Goal: Task Accomplishment & Management: Use online tool/utility

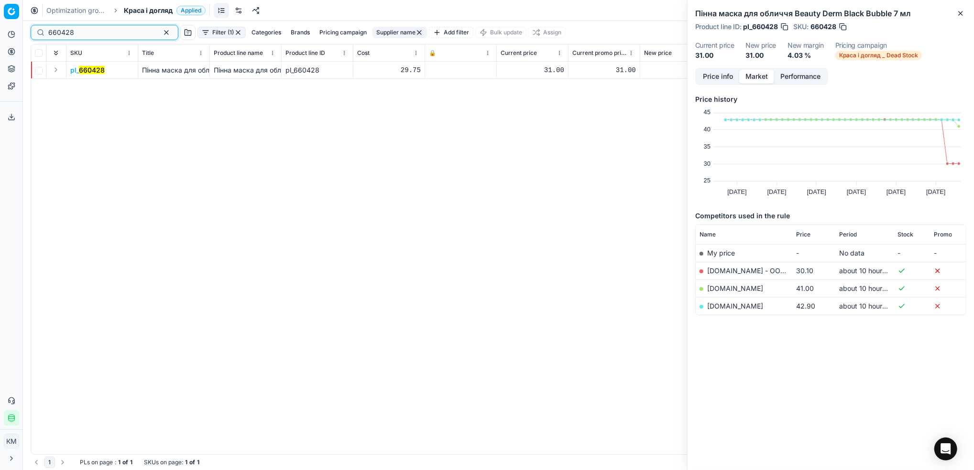
drag, startPoint x: 115, startPoint y: 33, endPoint x: 33, endPoint y: 31, distance: 81.8
click at [33, 31] on div "660428" at bounding box center [105, 32] width 148 height 15
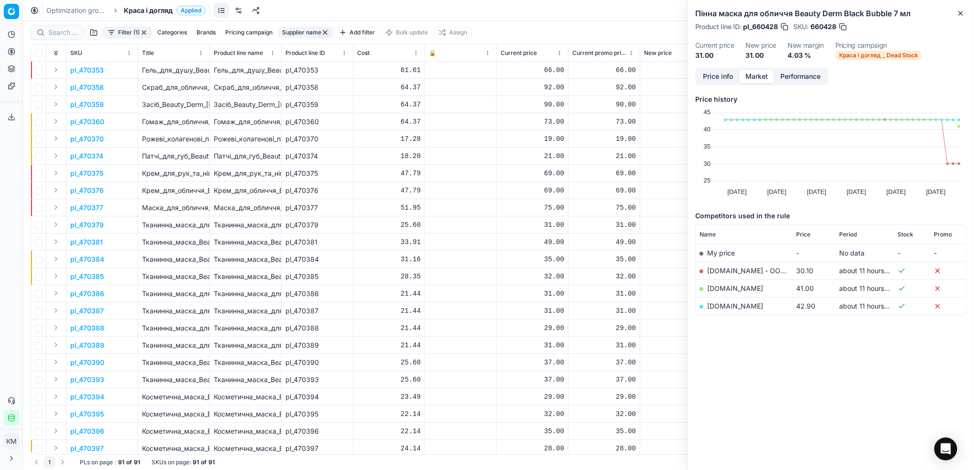
click at [291, 33] on div "Categories Brands Pricing campaign Supplier name Add filter" at bounding box center [266, 32] width 226 height 11
click at [244, 37] on button "Pricing campaign" at bounding box center [248, 32] width 55 height 11
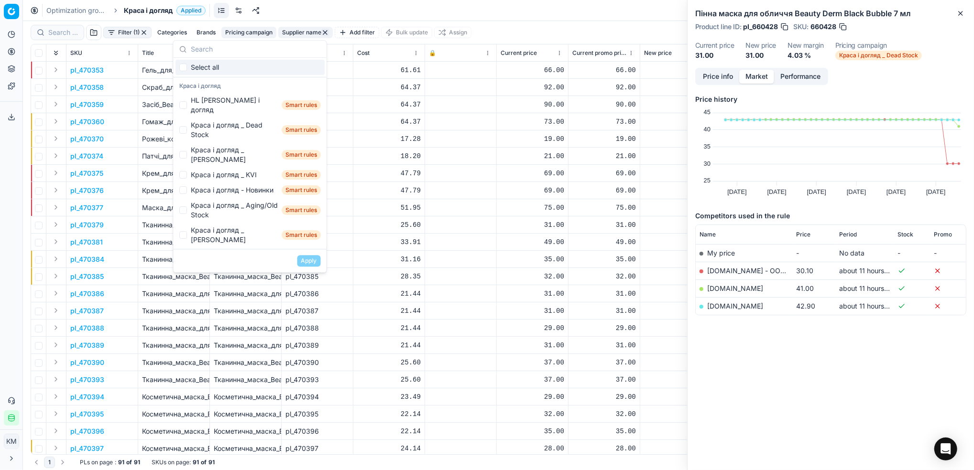
click at [293, 31] on button "Supplier name" at bounding box center [305, 32] width 54 height 11
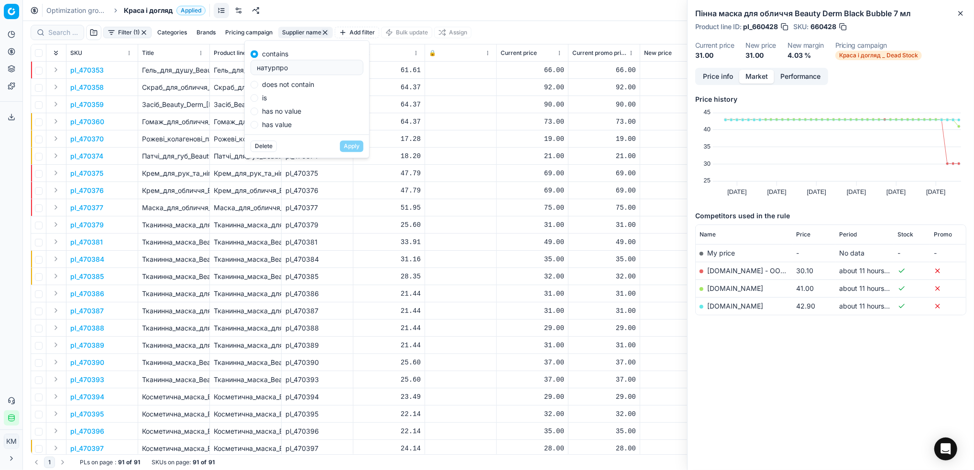
drag, startPoint x: 271, startPoint y: 68, endPoint x: 232, endPoint y: 68, distance: 38.7
click at [230, 69] on body "Pricing platform Analytics Pricing Product portfolio Templates Export service 8…" at bounding box center [487, 235] width 974 height 470
click at [250, 70] on div "натурпро" at bounding box center [306, 67] width 113 height 15
type input "бдф"
click at [352, 147] on button "Apply" at bounding box center [351, 146] width 23 height 11
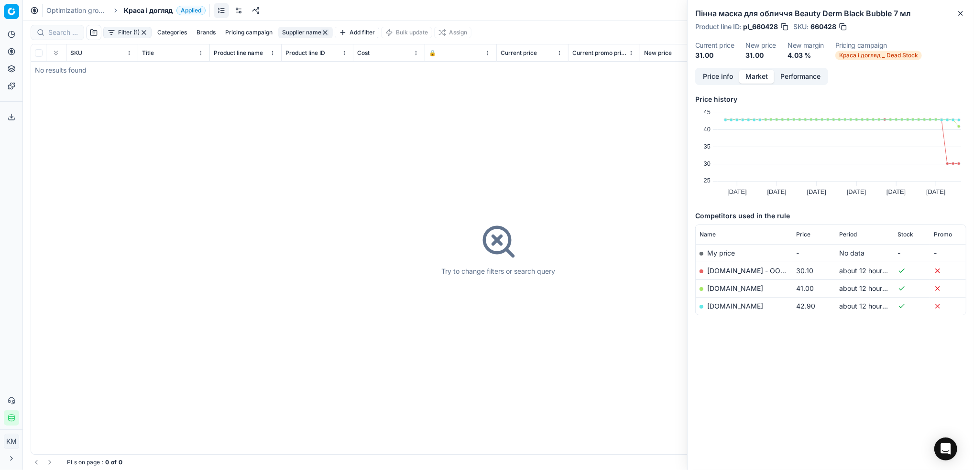
click at [305, 33] on button "Supplier name" at bounding box center [305, 32] width 54 height 11
drag, startPoint x: 276, startPoint y: 71, endPoint x: 253, endPoint y: 71, distance: 22.9
click at [253, 71] on div "бдф" at bounding box center [306, 67] width 113 height 15
type input "байфєрсдорф"
click at [352, 144] on button "Apply" at bounding box center [351, 146] width 23 height 11
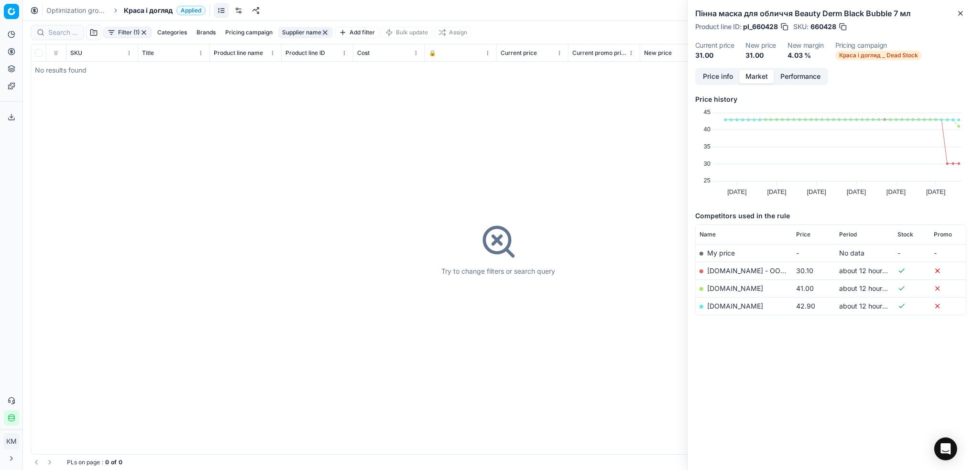
click at [309, 35] on button "Supplier name" at bounding box center [305, 32] width 54 height 11
type input "байєрсдорф"
click at [348, 147] on button "Apply" at bounding box center [351, 146] width 23 height 11
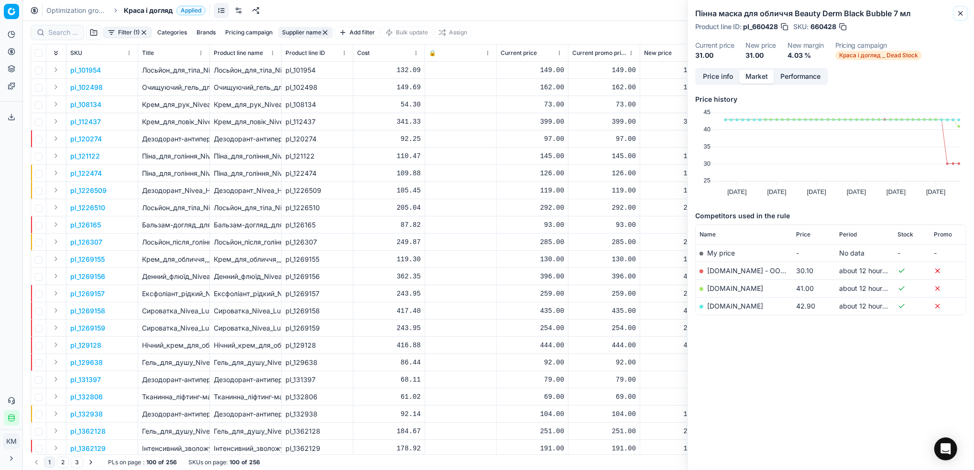
click at [961, 13] on icon "button" at bounding box center [960, 14] width 8 height 8
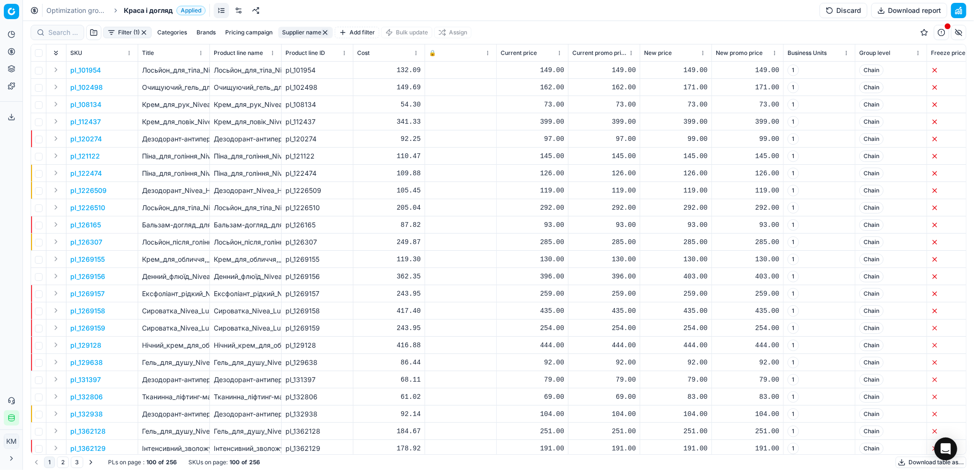
click at [901, 463] on button "Download table as..." at bounding box center [930, 462] width 71 height 11
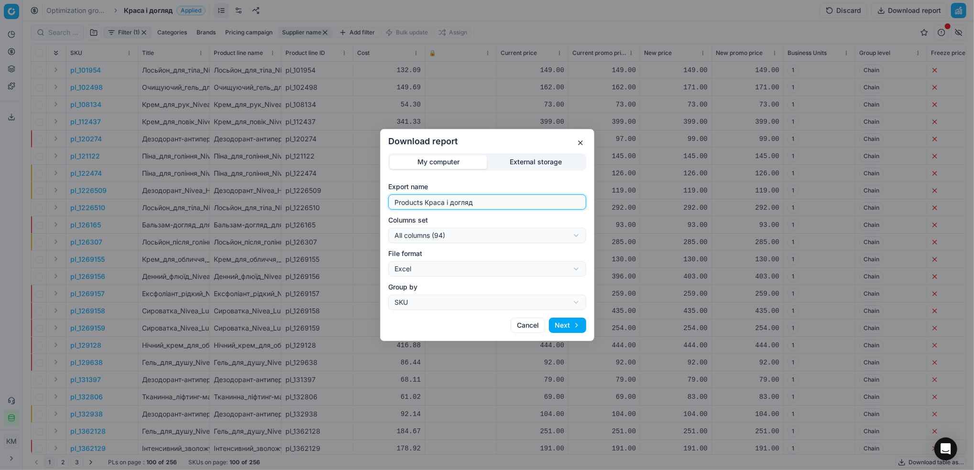
drag, startPoint x: 474, startPoint y: 201, endPoint x: 381, endPoint y: 201, distance: 92.7
click at [381, 201] on div "My computer External storage Export name Products Краса і догляд Columns set Al…" at bounding box center [486, 231] width 213 height 157
type input "бдф"
click at [569, 329] on button "Next" at bounding box center [567, 325] width 37 height 15
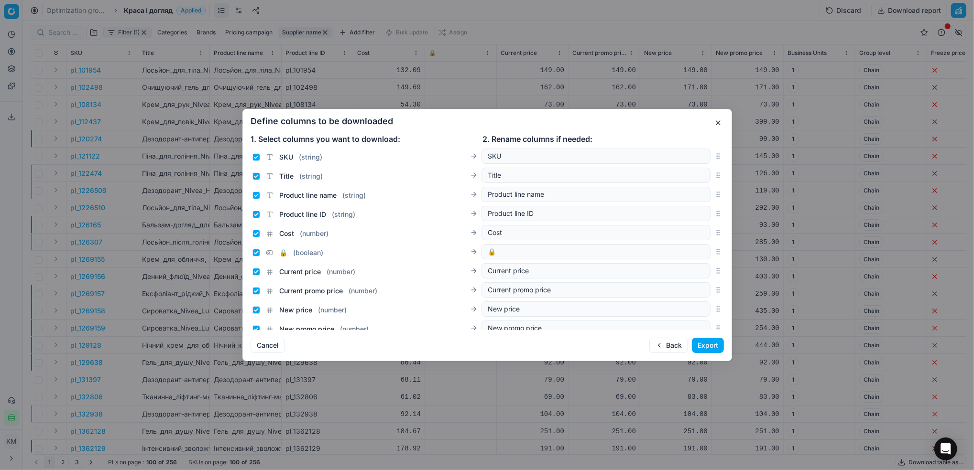
click at [714, 349] on button "Export" at bounding box center [708, 345] width 32 height 15
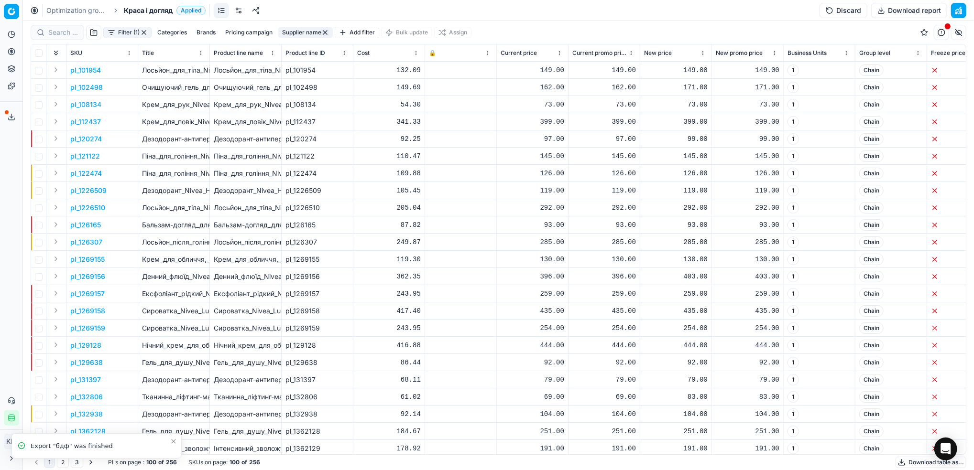
click at [12, 119] on icon at bounding box center [12, 117] width 8 height 8
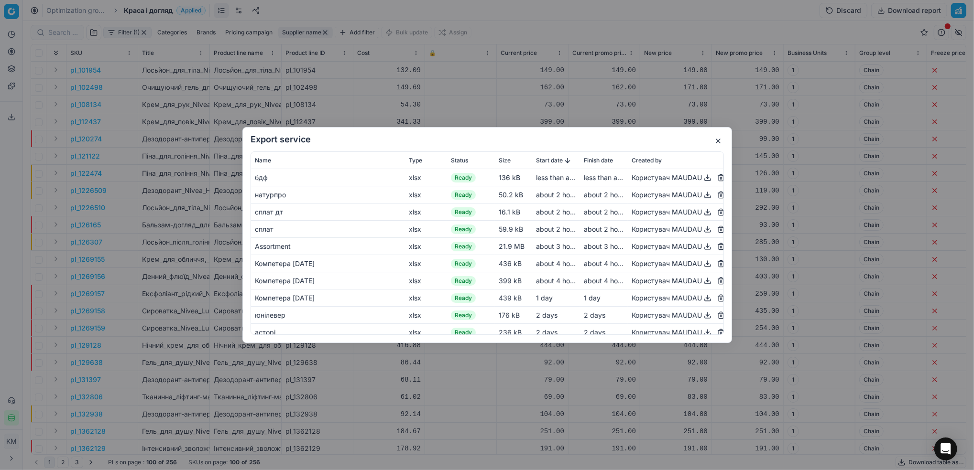
click at [702, 178] on button "button" at bounding box center [707, 177] width 11 height 11
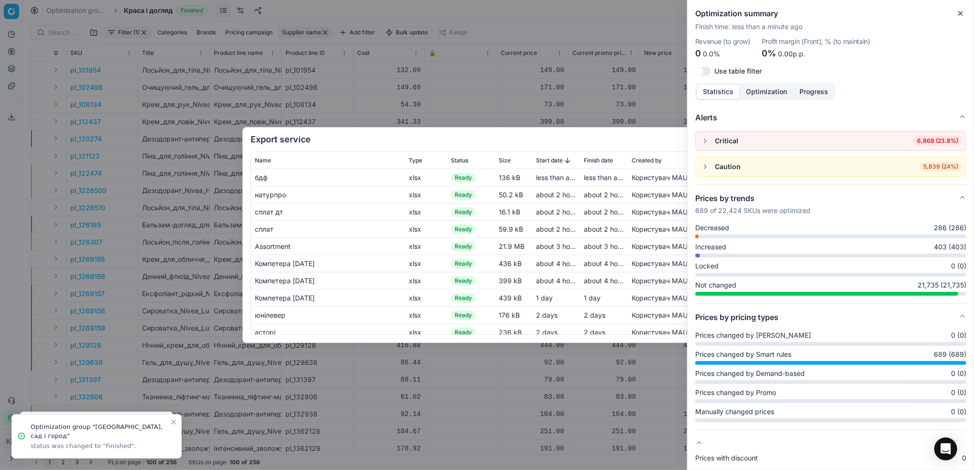
click at [601, 102] on div "Export service Name Type Status Size Start date Finish date Created by бдф xlsx…" at bounding box center [487, 235] width 974 height 470
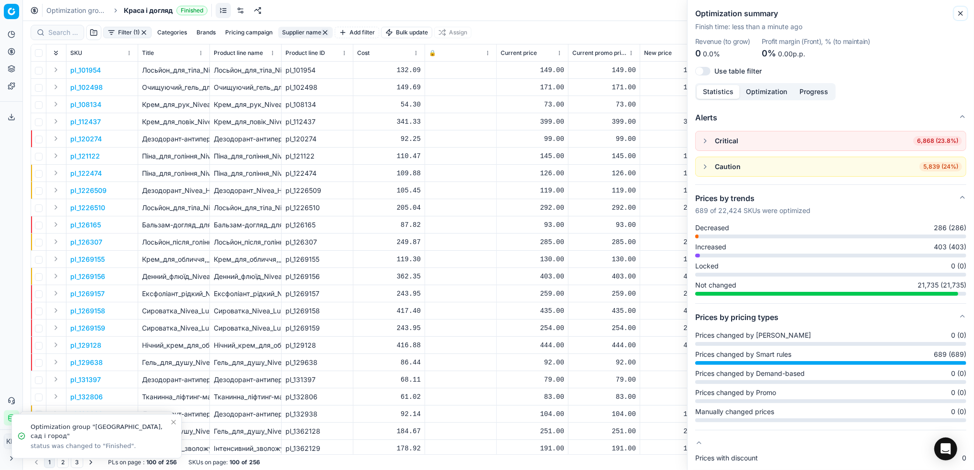
click at [956, 9] on button "Close" at bounding box center [960, 13] width 11 height 11
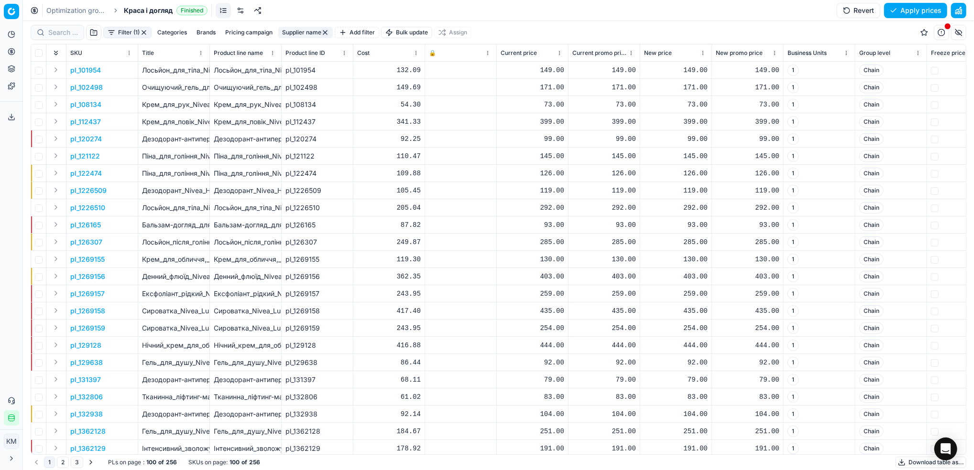
click at [311, 37] on button "Supplier name" at bounding box center [305, 32] width 54 height 11
drag, startPoint x: 245, startPoint y: 64, endPoint x: 232, endPoint y: 62, distance: 12.5
click at [232, 62] on body "Pricing platform Analytics Pricing Product portfolio Templates Export service 8…" at bounding box center [487, 235] width 974 height 470
type input "б"
type input "альтернатива"
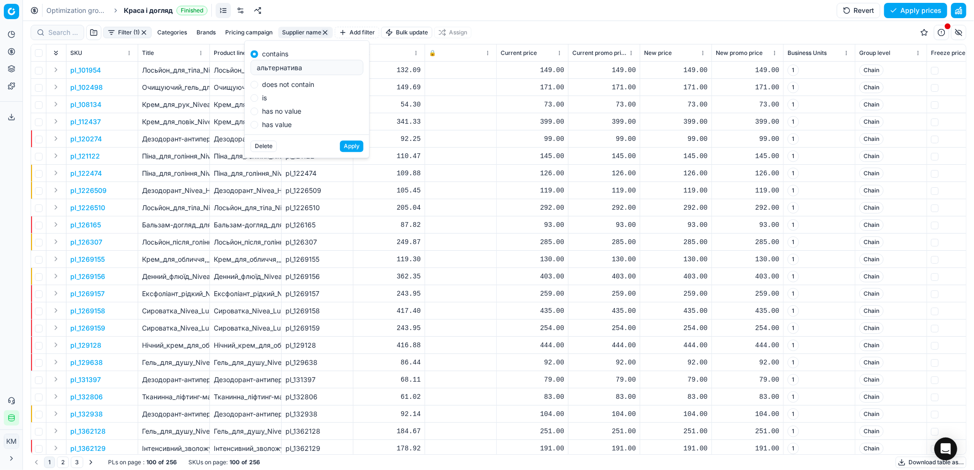
click at [340, 141] on button "Apply" at bounding box center [351, 146] width 23 height 11
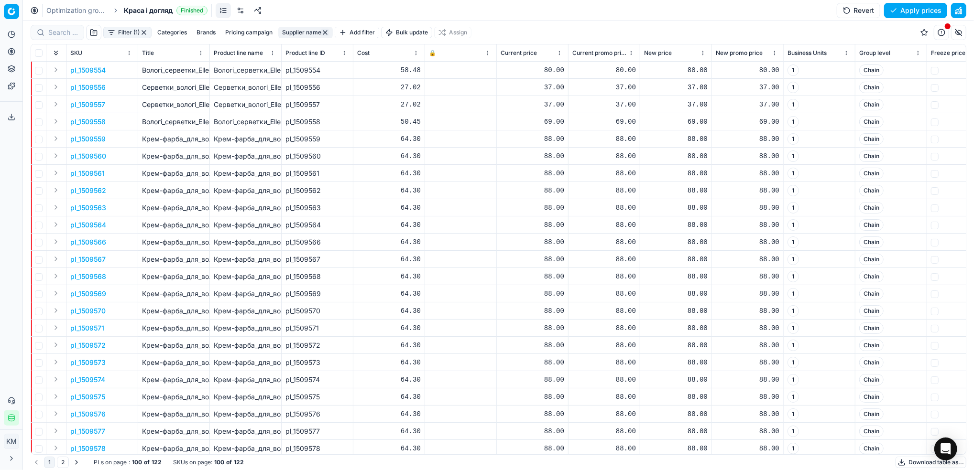
click at [904, 461] on button "Download table as..." at bounding box center [930, 462] width 71 height 11
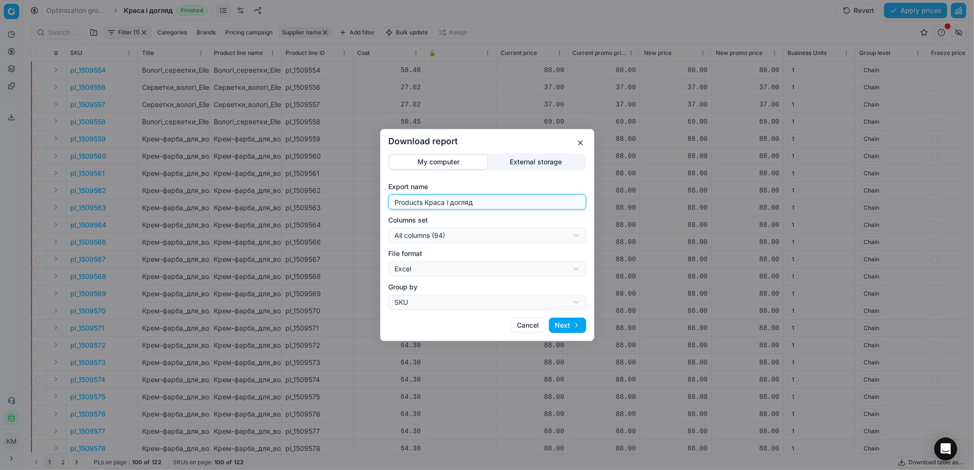
drag, startPoint x: 468, startPoint y: 203, endPoint x: 376, endPoint y: 191, distance: 93.0
click at [376, 191] on div "Download report My computer External storage Export name Products Краса і догля…" at bounding box center [487, 235] width 974 height 470
type input "альтернатива"
click at [554, 332] on button "Next" at bounding box center [567, 325] width 37 height 15
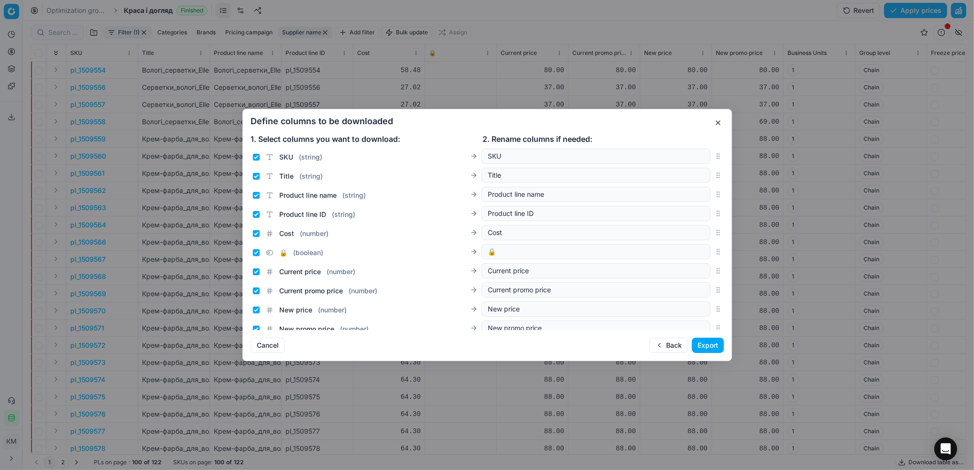
click at [708, 345] on button "Export" at bounding box center [708, 345] width 32 height 15
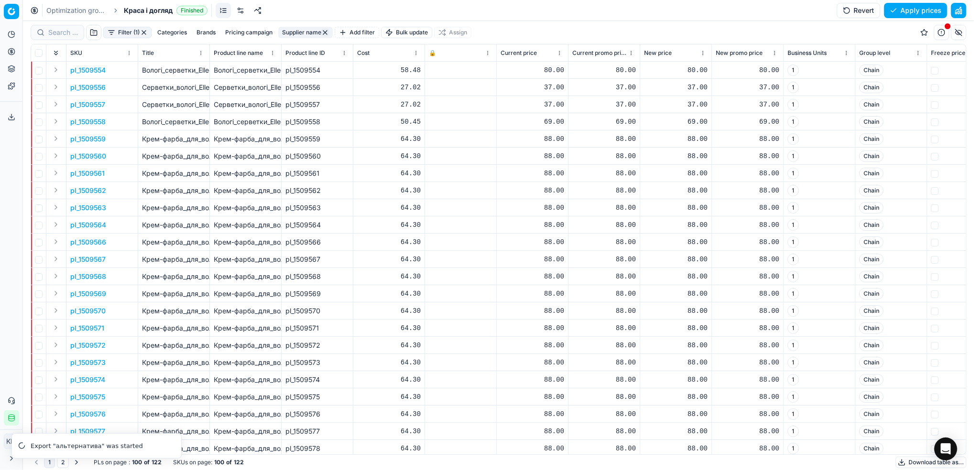
drag, startPoint x: 77, startPoint y: 9, endPoint x: 435, endPoint y: 63, distance: 362.1
click at [77, 9] on link "Optimization groups" at bounding box center [76, 11] width 61 height 10
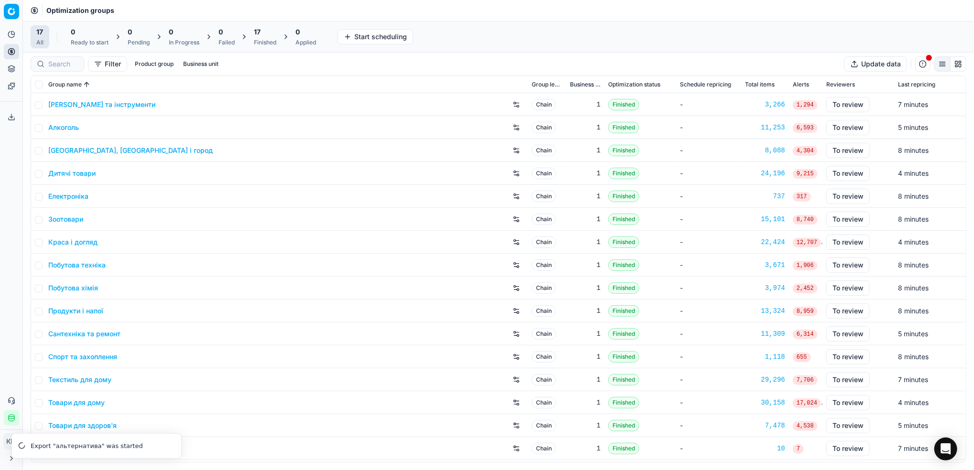
click at [85, 174] on link "Дитячі товари" at bounding box center [71, 174] width 47 height 10
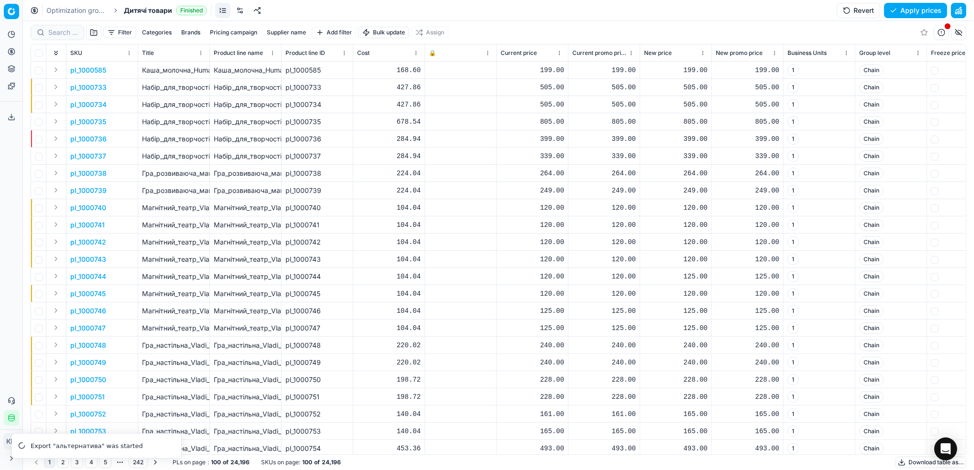
click at [285, 30] on button "Supplier name" at bounding box center [286, 32] width 47 height 11
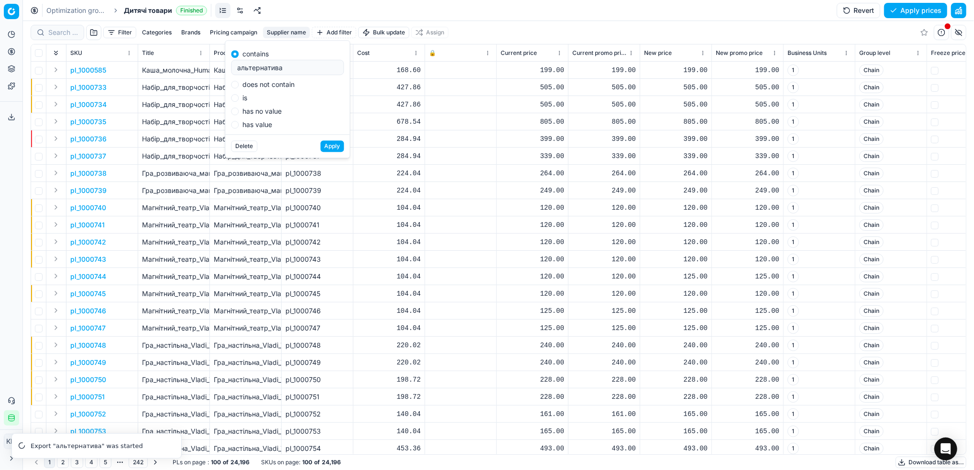
type input "альтернатива"
click at [329, 148] on button "Apply" at bounding box center [331, 146] width 23 height 11
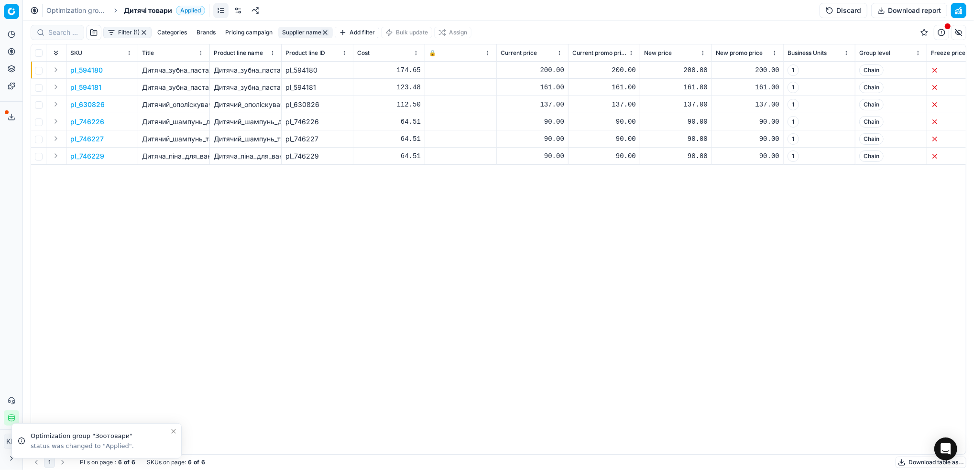
click at [895, 461] on button "Download table as..." at bounding box center [930, 462] width 71 height 11
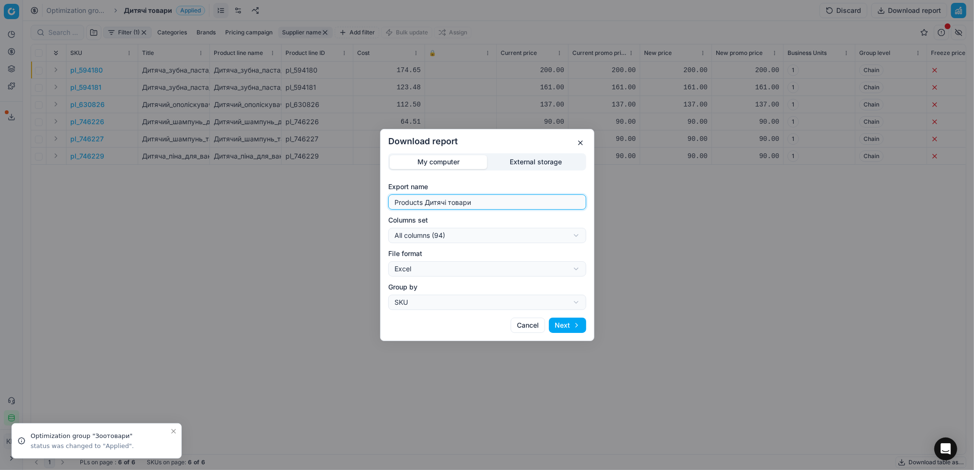
drag, startPoint x: 404, startPoint y: 197, endPoint x: 343, endPoint y: 197, distance: 61.2
click at [343, 197] on div "Download report My computer External storage Export name Products Дитячі товари…" at bounding box center [487, 235] width 974 height 470
type input "альтернатива дт"
click at [570, 329] on button "Next" at bounding box center [567, 325] width 37 height 15
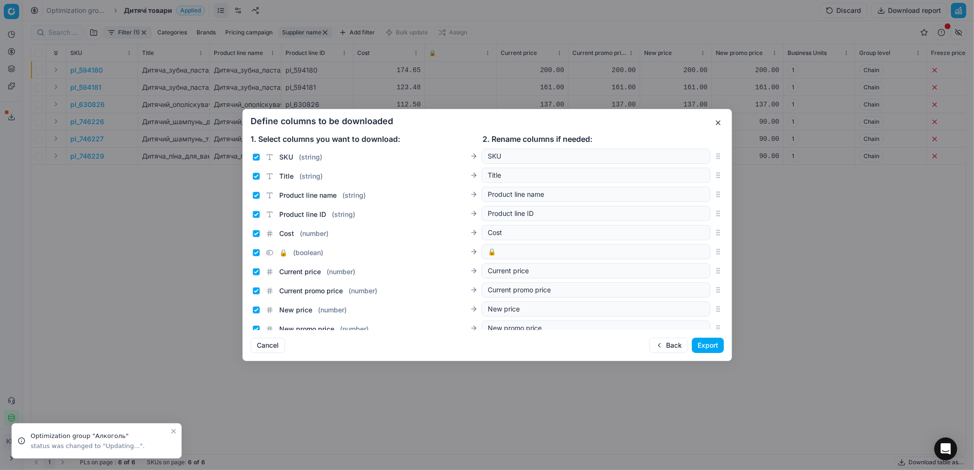
click at [693, 344] on button "Export" at bounding box center [708, 345] width 32 height 15
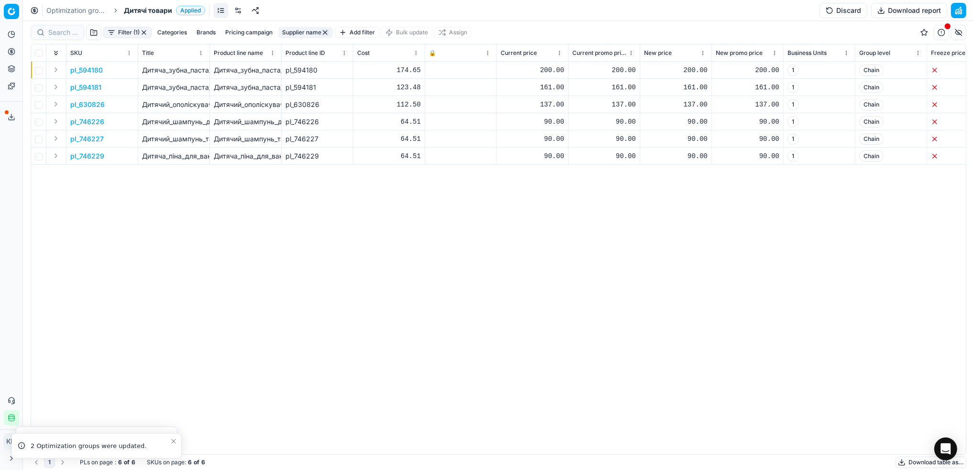
click at [10, 111] on button "Export service" at bounding box center [11, 116] width 15 height 15
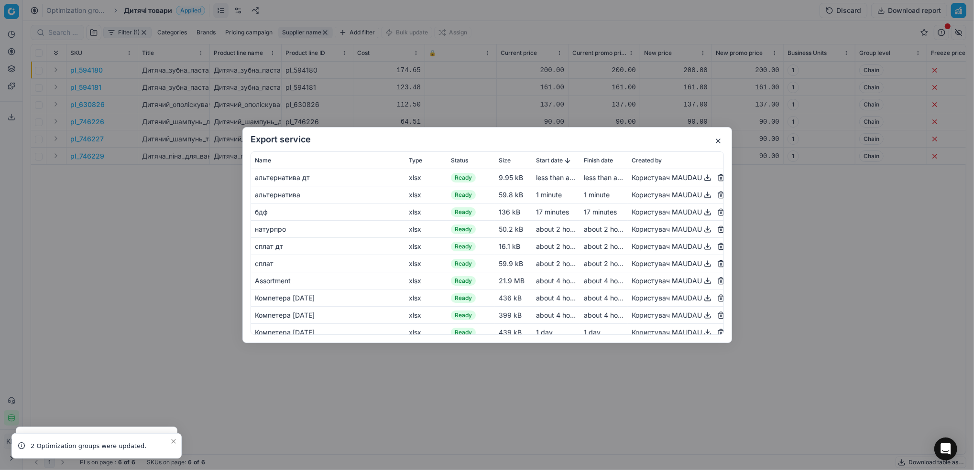
click at [702, 180] on button "button" at bounding box center [707, 177] width 11 height 11
click at [363, 195] on div "альтернатива" at bounding box center [328, 195] width 146 height 10
click at [702, 197] on button "button" at bounding box center [707, 194] width 11 height 11
click at [112, 90] on div "Export service Name Type Status Size Start date Finish date Created by альтерна…" at bounding box center [487, 235] width 974 height 470
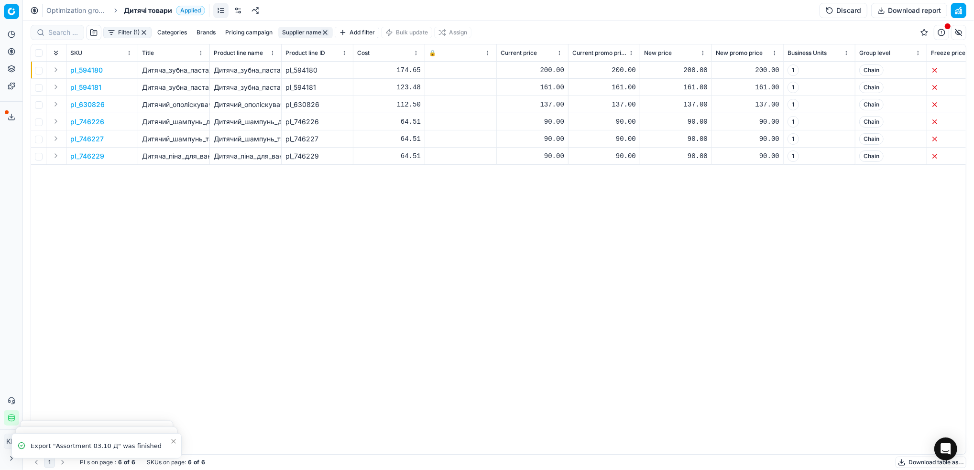
click at [83, 14] on link "Optimization groups" at bounding box center [76, 11] width 61 height 10
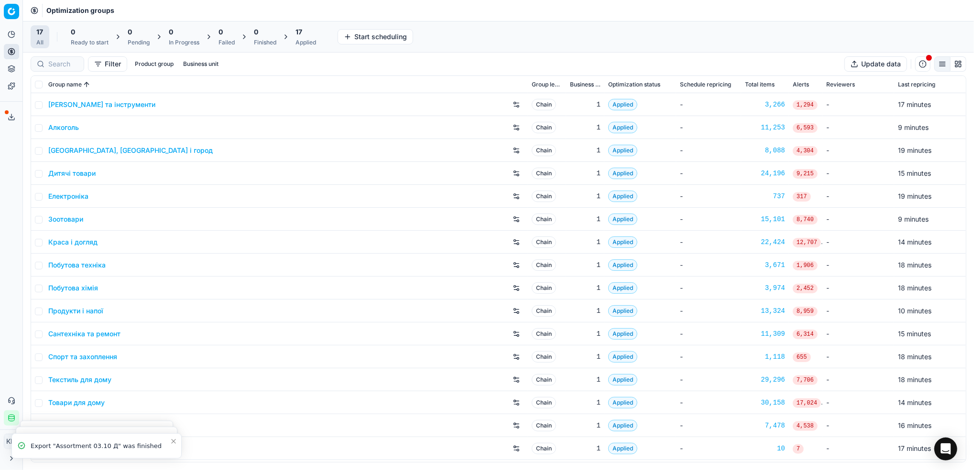
click at [52, 239] on link "Краса і догляд" at bounding box center [72, 243] width 49 height 10
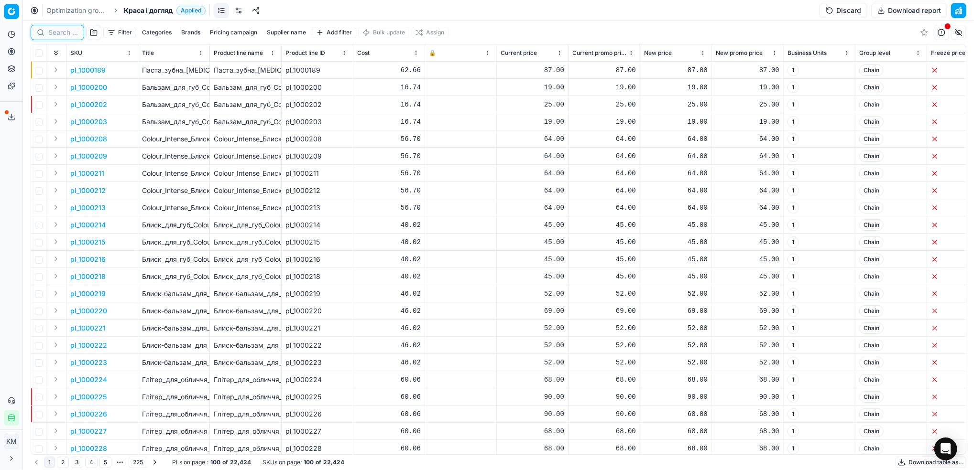
click at [66, 32] on input at bounding box center [63, 33] width 30 height 10
paste input "456522"
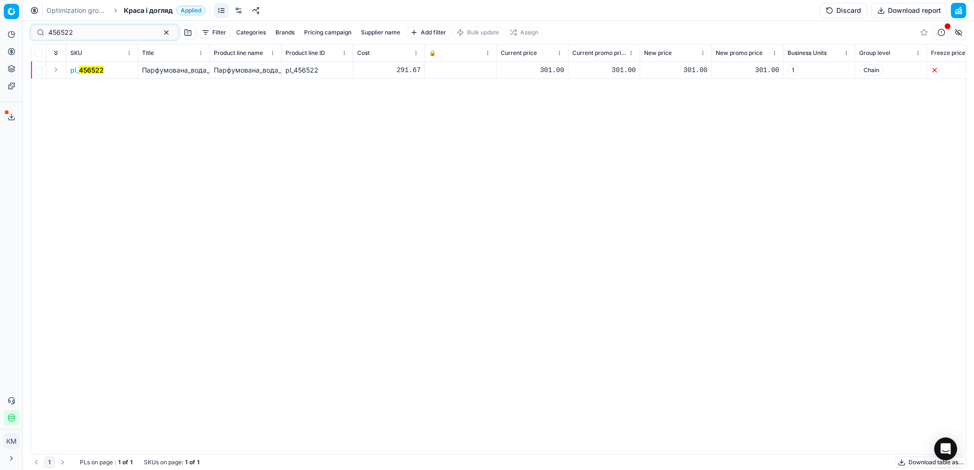
click at [97, 71] on mark "456522" at bounding box center [91, 70] width 25 height 8
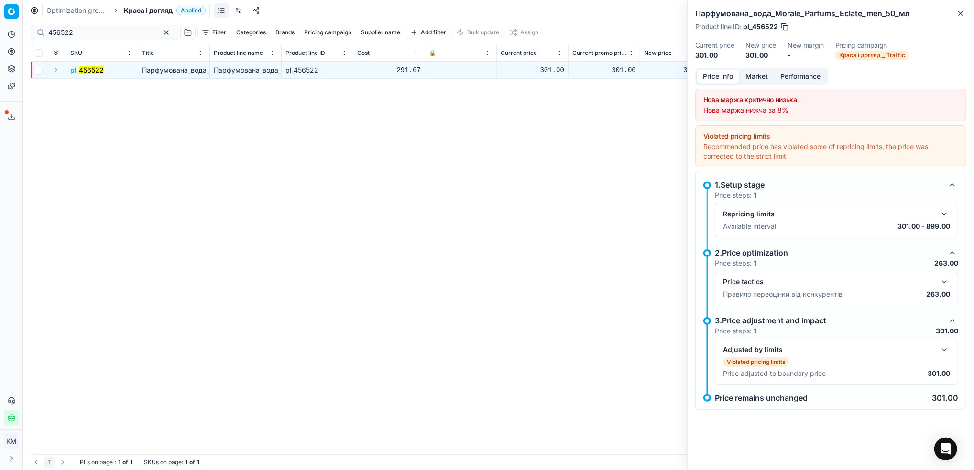
click at [768, 79] on button "Market" at bounding box center [756, 77] width 35 height 14
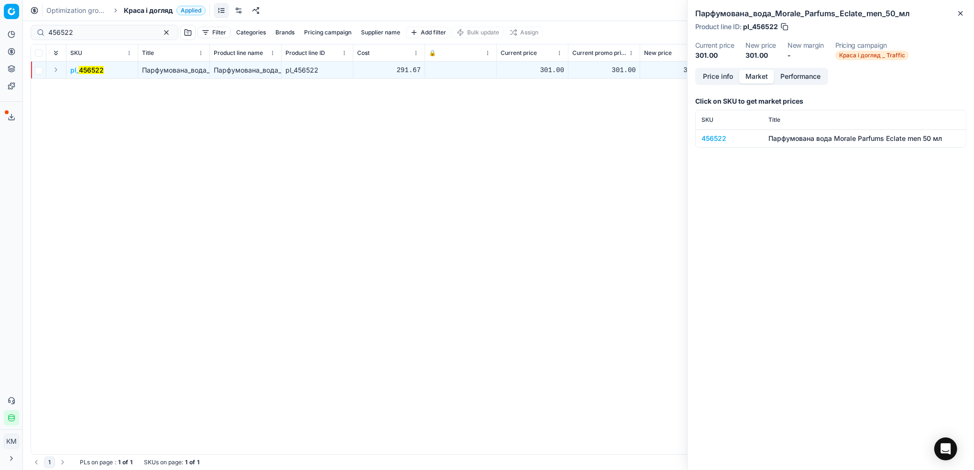
click at [717, 141] on div "456522" at bounding box center [728, 139] width 55 height 10
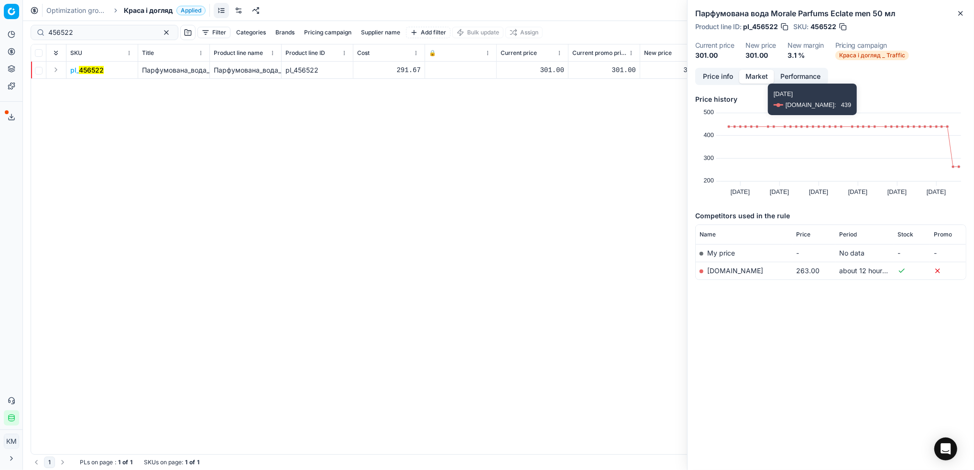
click at [721, 272] on link "[DOMAIN_NAME]" at bounding box center [735, 271] width 56 height 8
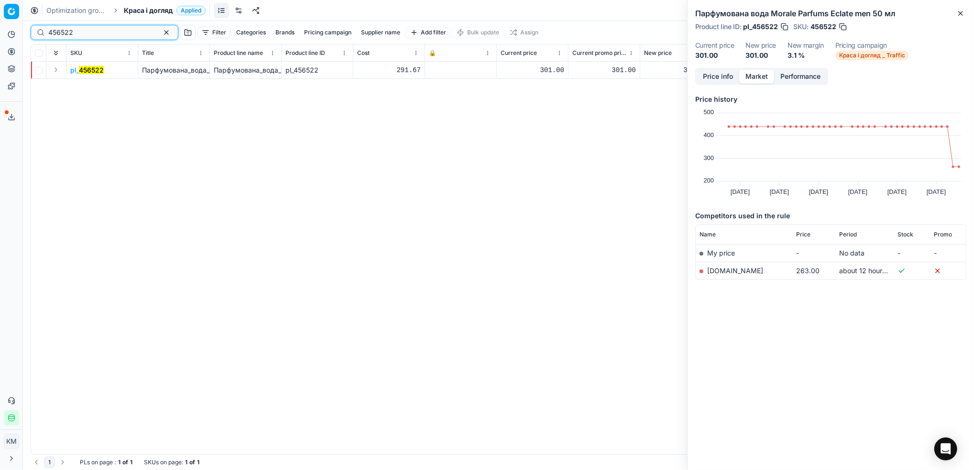
drag, startPoint x: 102, startPoint y: 30, endPoint x: 9, endPoint y: 16, distance: 94.3
click at [0, 17] on html "Pricing platform Analytics Pricing Product portfolio Templates Export service 9…" at bounding box center [487, 235] width 974 height 470
paste input "594178"
click at [94, 73] on mark "594178" at bounding box center [90, 70] width 23 height 8
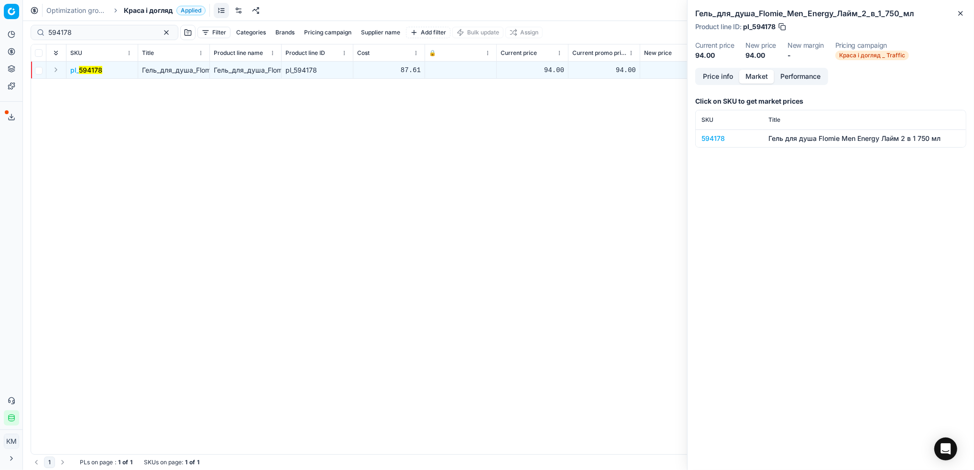
click at [708, 141] on div "594178" at bounding box center [728, 139] width 55 height 10
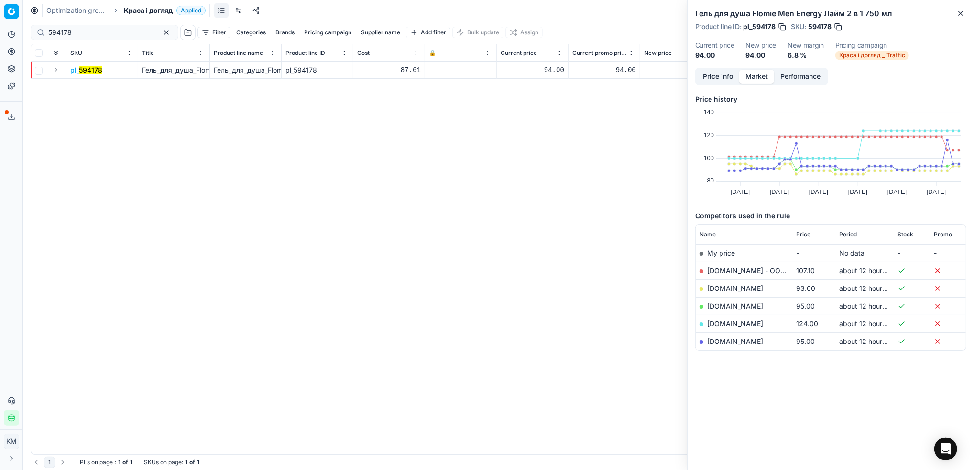
click at [719, 288] on link "[DOMAIN_NAME]" at bounding box center [735, 288] width 56 height 8
click at [28, 21] on div "594178 Filter Categories Brands Pricing campaign Supplier name Add filter Bulk …" at bounding box center [498, 245] width 951 height 449
paste input "613872"
type input "613872"
click at [79, 67] on mark "613872" at bounding box center [91, 70] width 24 height 8
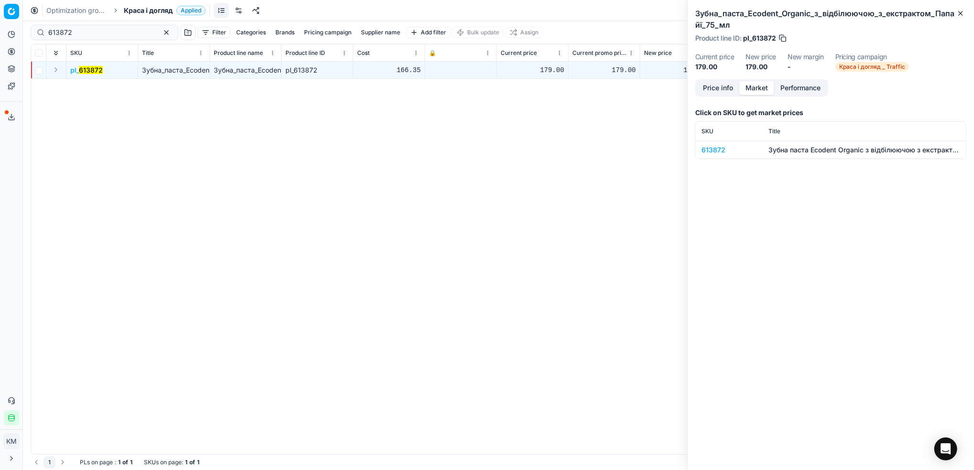
click at [710, 153] on div "613872" at bounding box center [728, 150] width 55 height 10
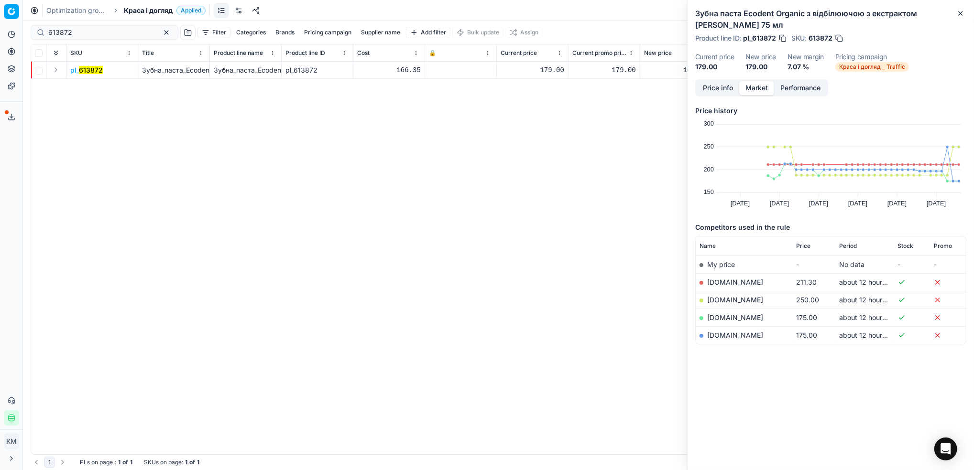
click at [733, 320] on link "[DOMAIN_NAME]" at bounding box center [735, 318] width 56 height 8
click at [161, 33] on button "button" at bounding box center [166, 32] width 11 height 11
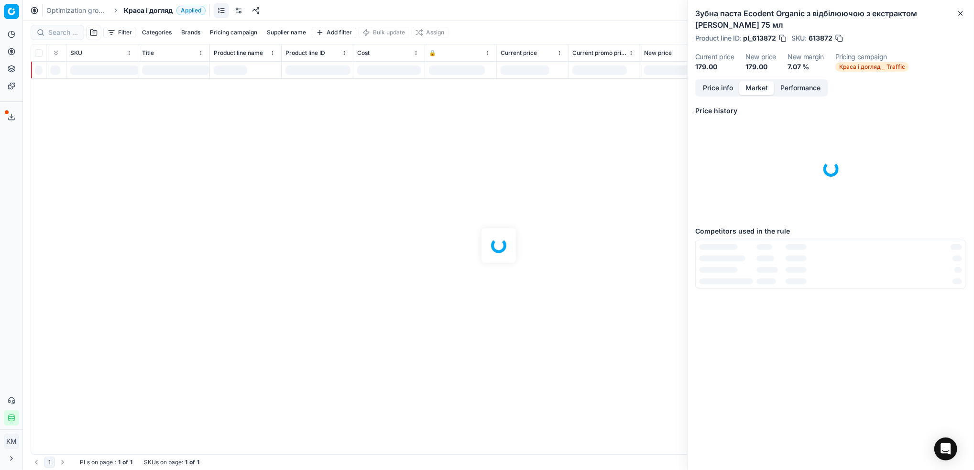
click at [295, 33] on div at bounding box center [498, 245] width 951 height 449
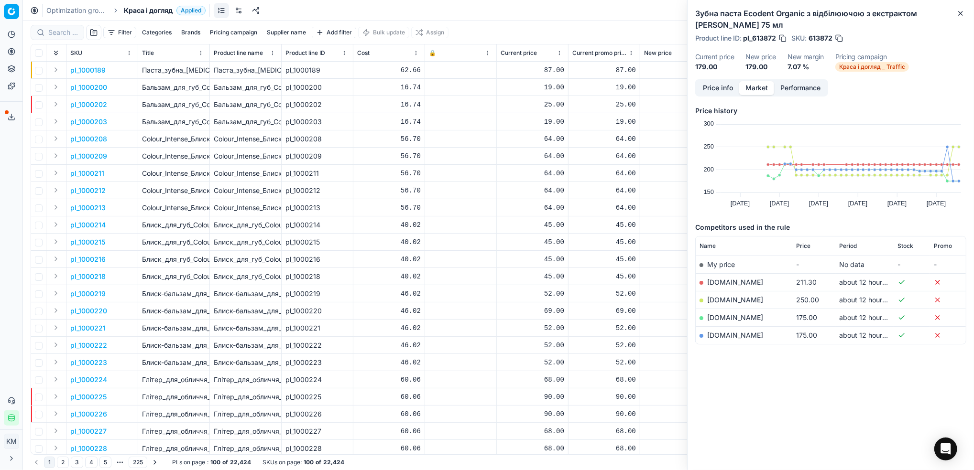
click at [294, 32] on button "Supplier name" at bounding box center [286, 32] width 47 height 11
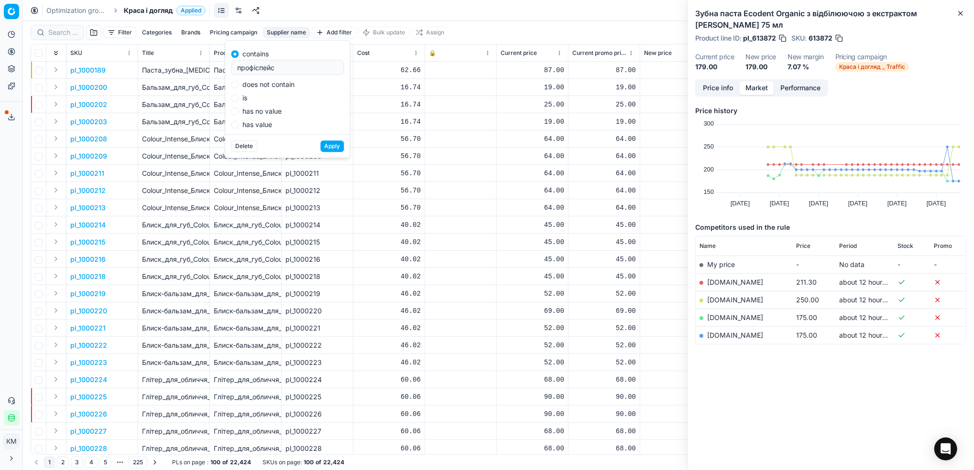
type input "профіспейс"
click at [329, 144] on button "Apply" at bounding box center [331, 146] width 23 height 11
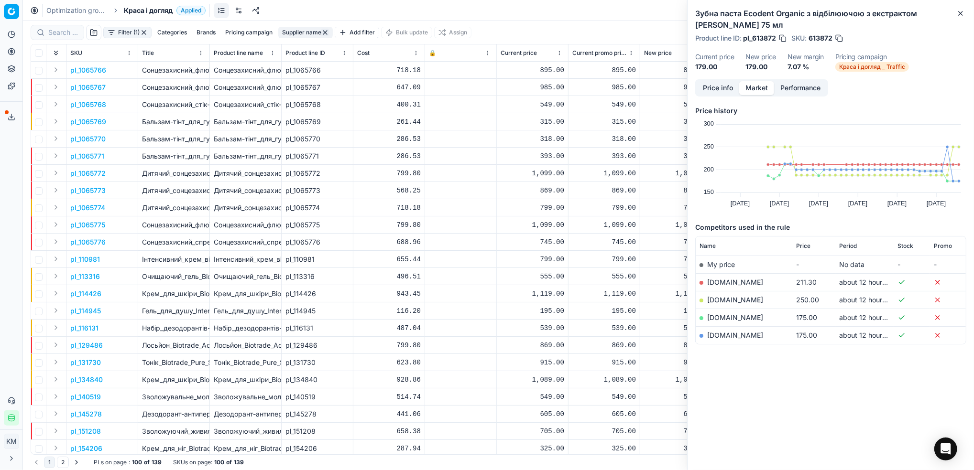
click at [294, 29] on button "Supplier name" at bounding box center [305, 32] width 54 height 11
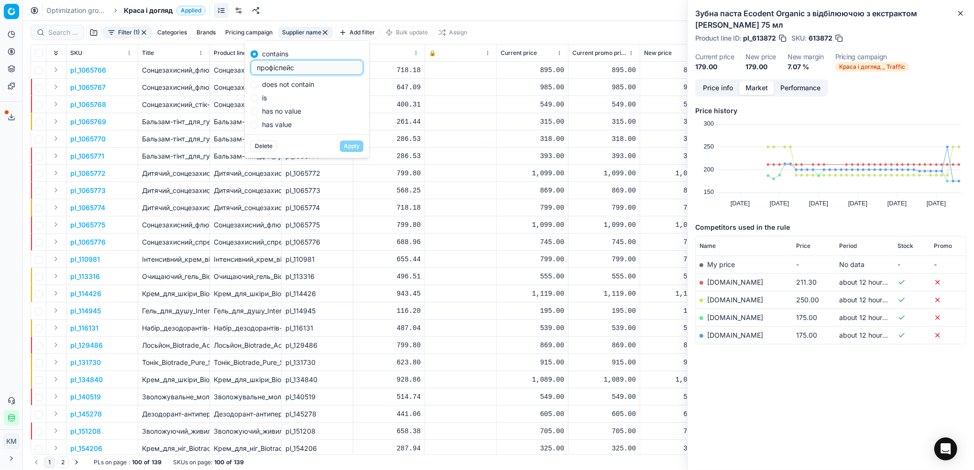
click at [515, 16] on div "Optimization groups Краса і догляд Applied Discard Download report" at bounding box center [498, 10] width 951 height 21
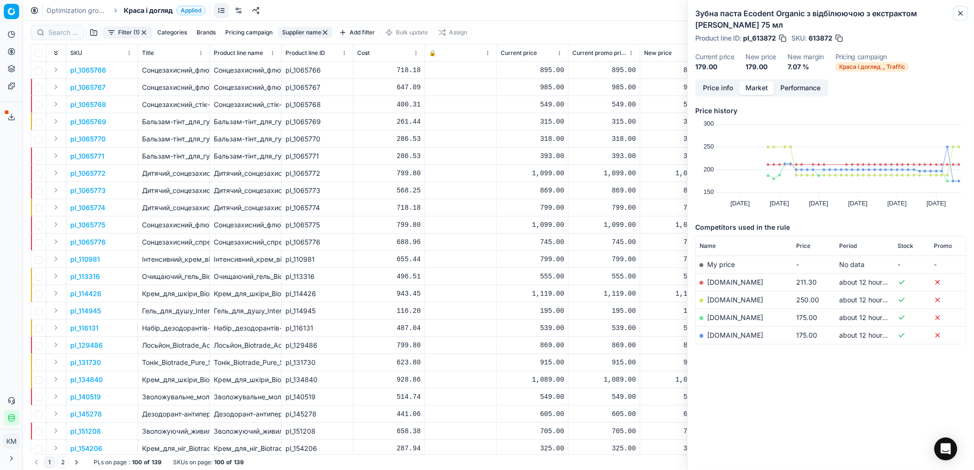
click at [958, 11] on icon "button" at bounding box center [960, 14] width 8 height 8
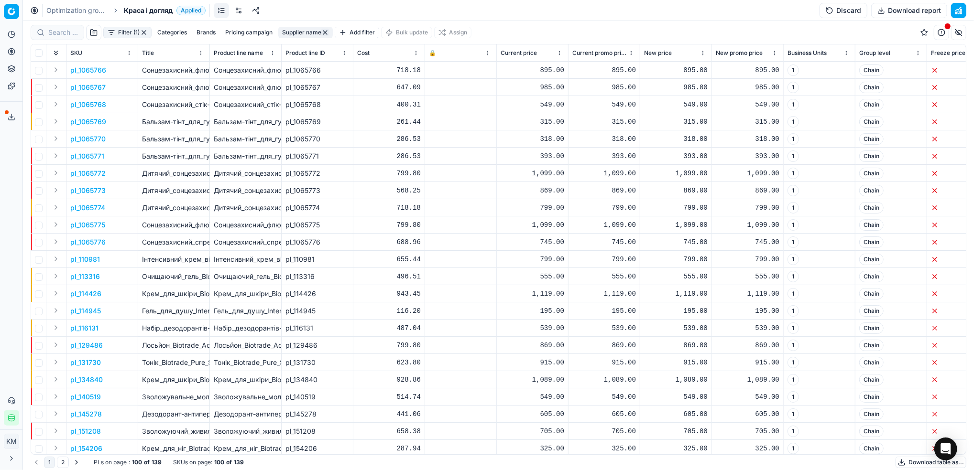
click at [911, 458] on button "Download table as..." at bounding box center [930, 462] width 71 height 11
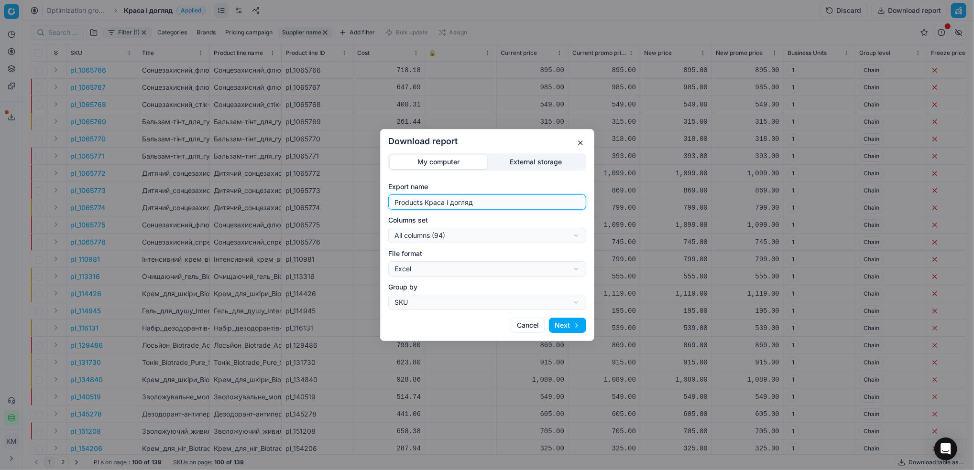
drag, startPoint x: 481, startPoint y: 204, endPoint x: 360, endPoint y: 200, distance: 121.0
click at [360, 200] on div "Download report My computer External storage Export name Products Краса і догля…" at bounding box center [487, 235] width 974 height 470
type input "профіспейс"
click at [576, 326] on button "Next" at bounding box center [567, 325] width 37 height 15
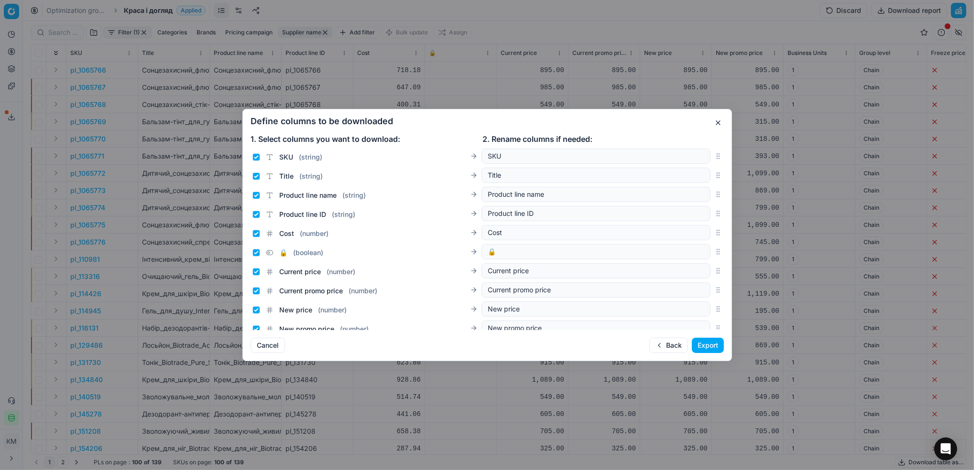
click at [699, 347] on button "Export" at bounding box center [708, 345] width 32 height 15
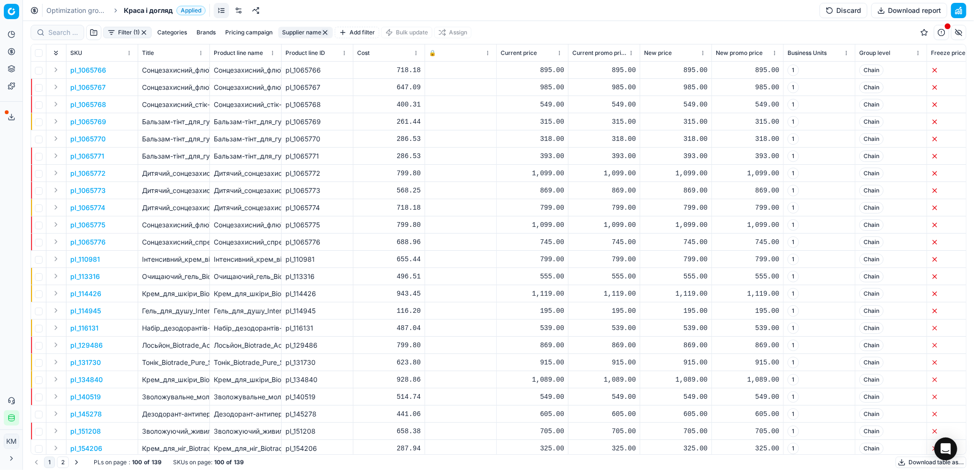
click at [901, 464] on button "Download table as..." at bounding box center [930, 462] width 71 height 11
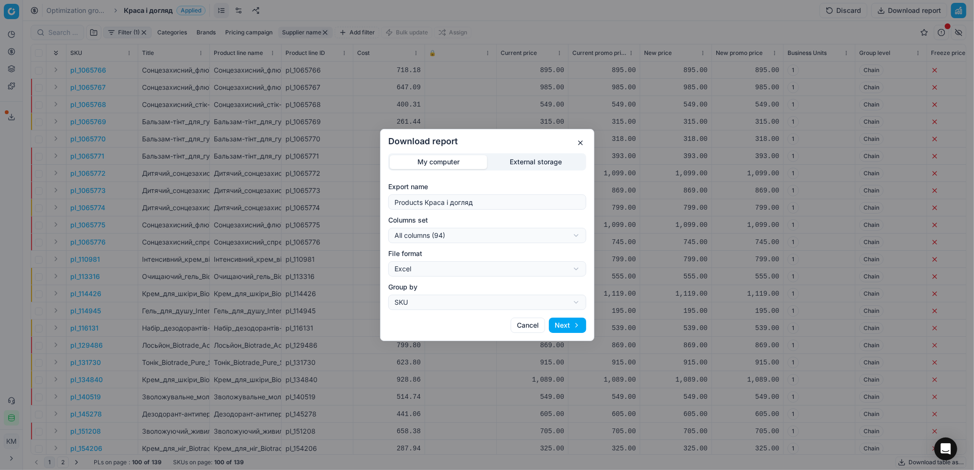
click at [579, 143] on button "button" at bounding box center [580, 142] width 11 height 11
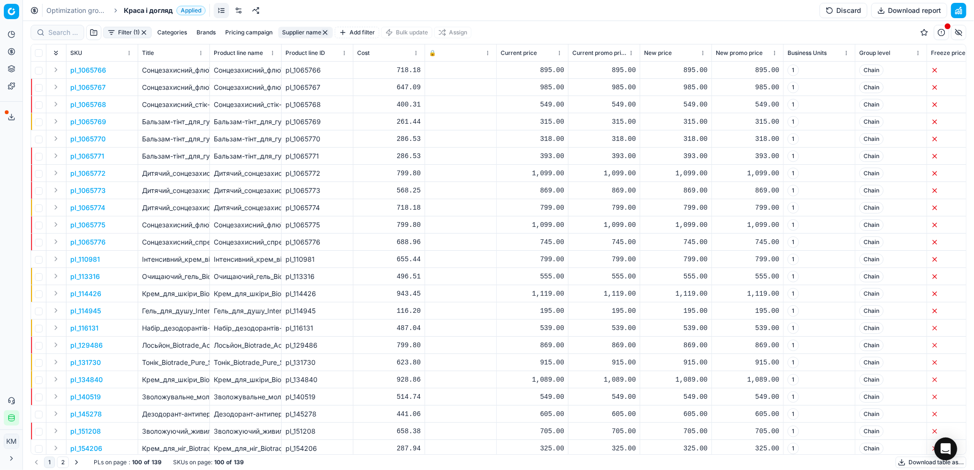
click at [6, 116] on button "Export service" at bounding box center [11, 116] width 15 height 15
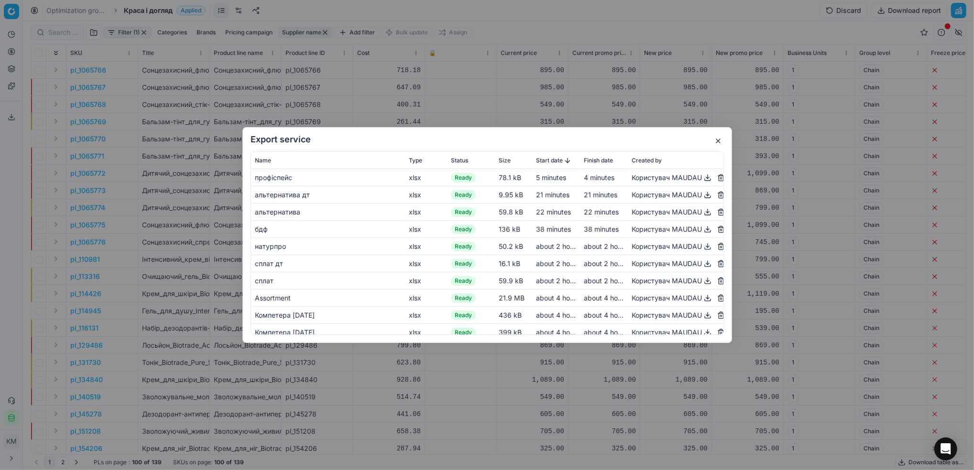
click at [719, 138] on button "button" at bounding box center [717, 140] width 11 height 11
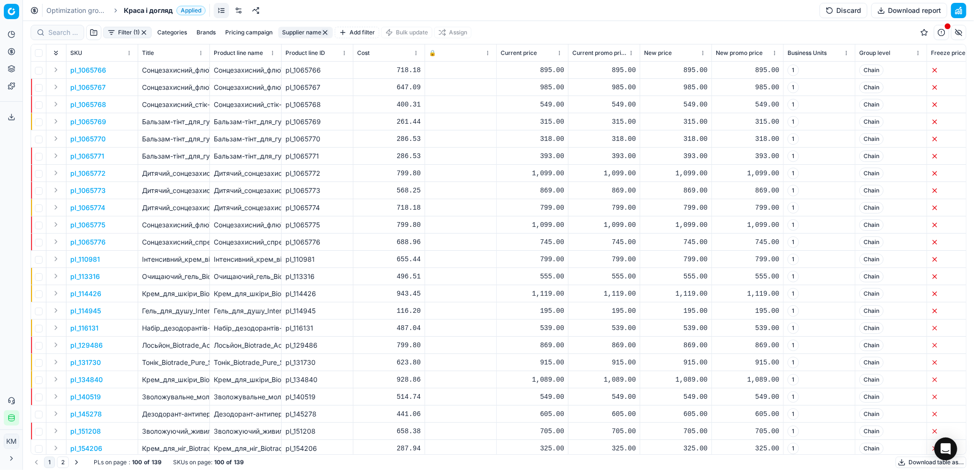
click at [93, 13] on link "Optimization groups" at bounding box center [76, 11] width 61 height 10
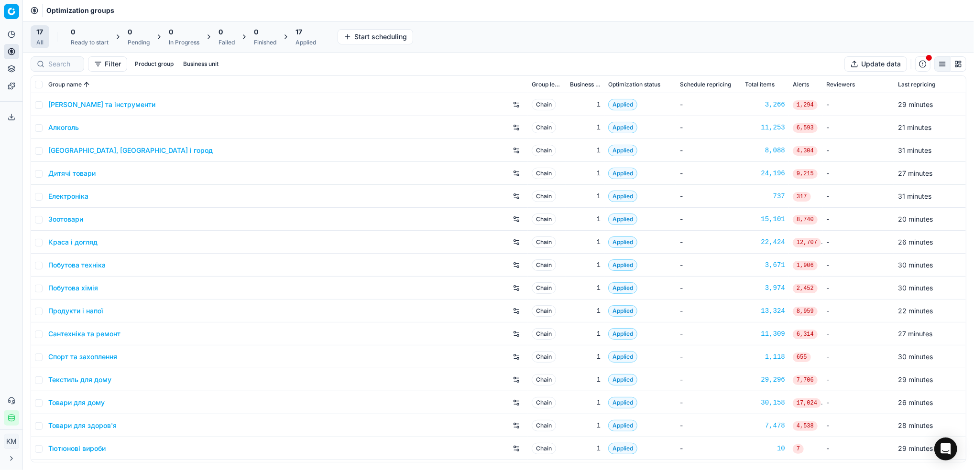
click at [79, 170] on link "Дитячі товари" at bounding box center [71, 174] width 47 height 10
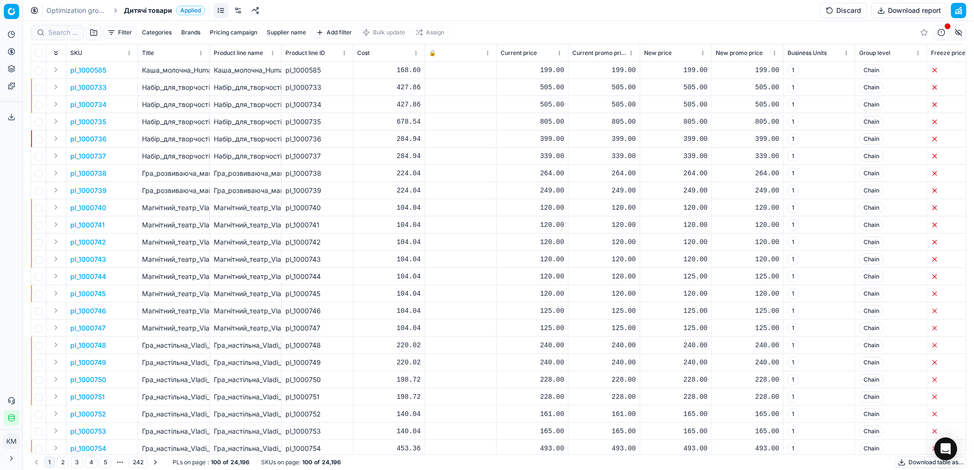
click at [289, 32] on button "Supplier name" at bounding box center [286, 32] width 47 height 11
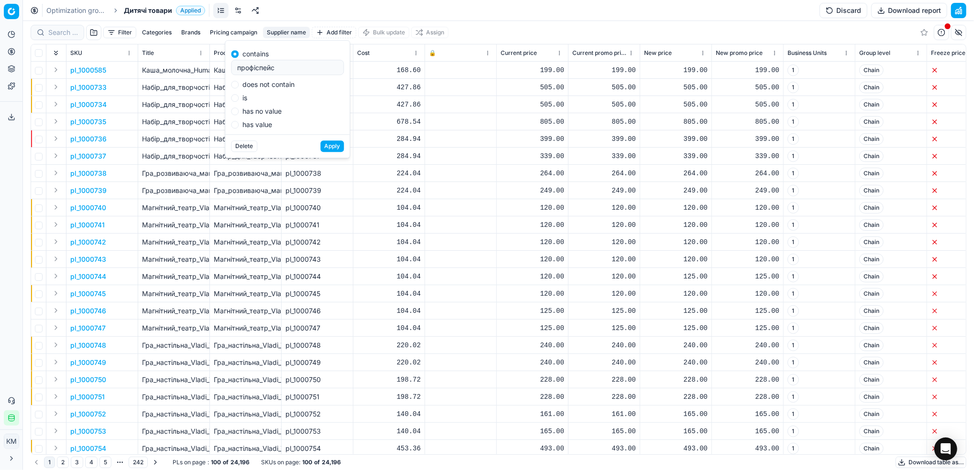
type input "профіспейс"
click at [332, 148] on button "Apply" at bounding box center [331, 146] width 23 height 11
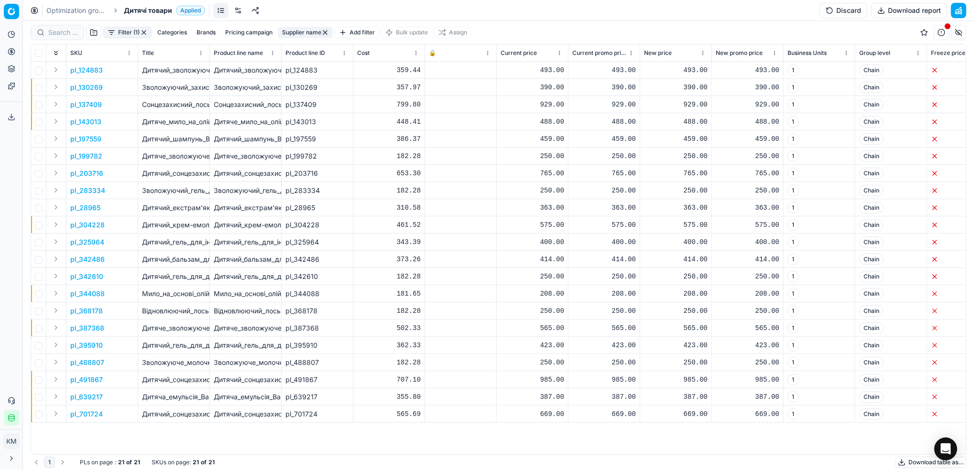
click at [909, 467] on button "Download table as..." at bounding box center [930, 462] width 71 height 11
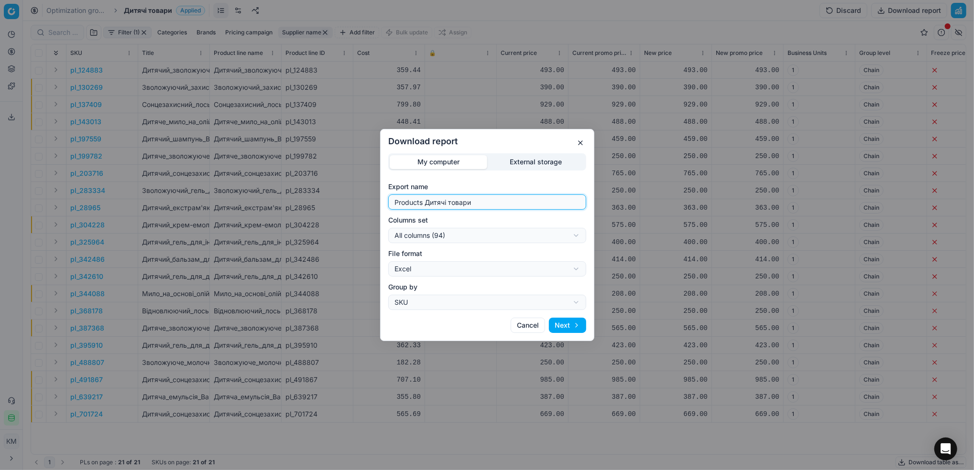
drag, startPoint x: 475, startPoint y: 203, endPoint x: 383, endPoint y: 196, distance: 92.5
click at [383, 196] on div "My computer External storage Export name Products Дитячі товари Columns set All…" at bounding box center [486, 231] width 213 height 157
type input "профіспейс"
click at [569, 327] on button "Next" at bounding box center [567, 325] width 37 height 15
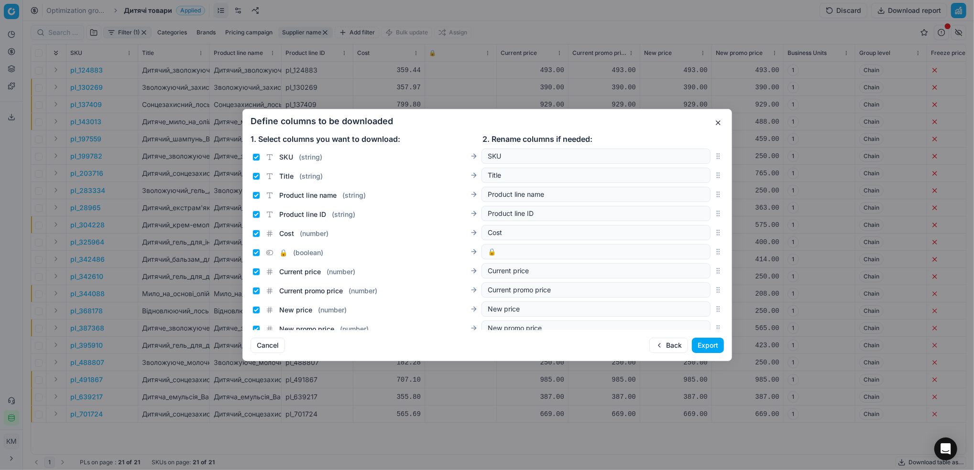
click at [706, 343] on button "Export" at bounding box center [708, 345] width 32 height 15
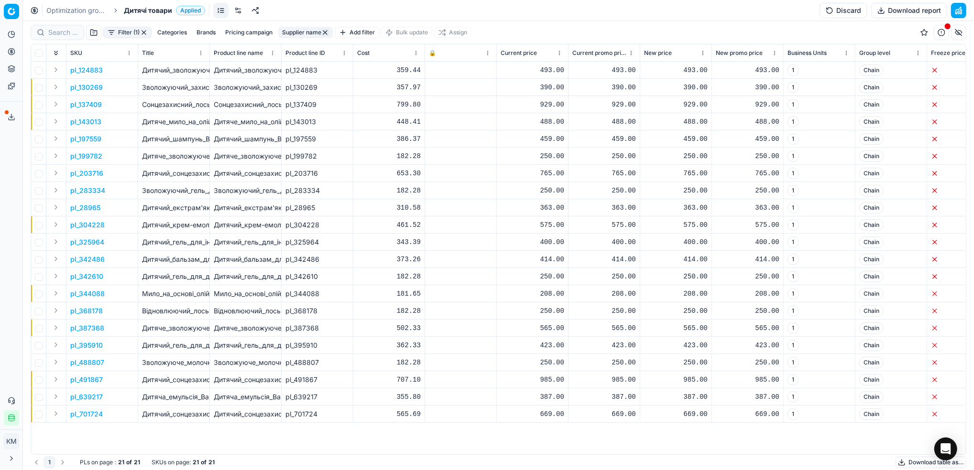
click at [10, 111] on button "Export service" at bounding box center [11, 116] width 15 height 15
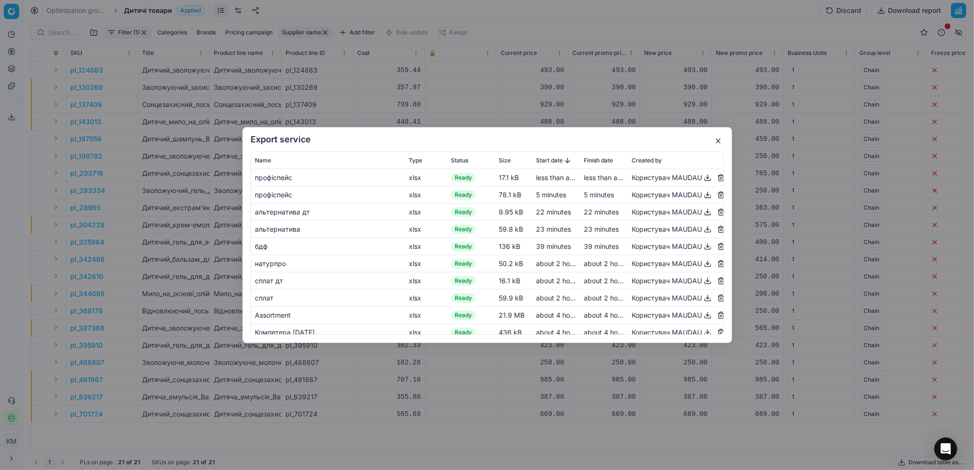
click at [702, 193] on button "button" at bounding box center [707, 194] width 11 height 11
click at [633, 177] on div "Користувач MAUDAU" at bounding box center [675, 177] width 88 height 11
click at [702, 179] on button "button" at bounding box center [707, 177] width 11 height 11
click at [417, 69] on div "Export service Name Type Status Size Start date Finish date Created by профіспе…" at bounding box center [487, 235] width 974 height 470
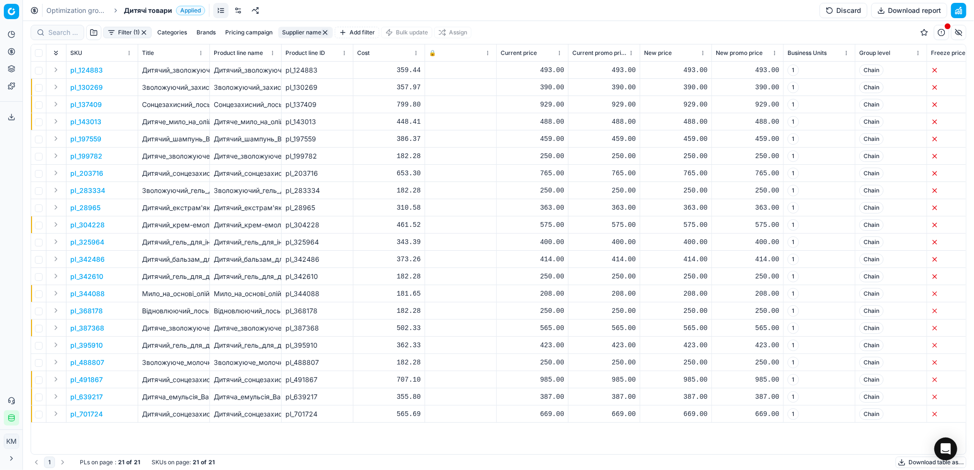
drag, startPoint x: 84, startPoint y: 10, endPoint x: 65, endPoint y: 47, distance: 41.7
click at [84, 10] on link "Optimization groups" at bounding box center [76, 11] width 61 height 10
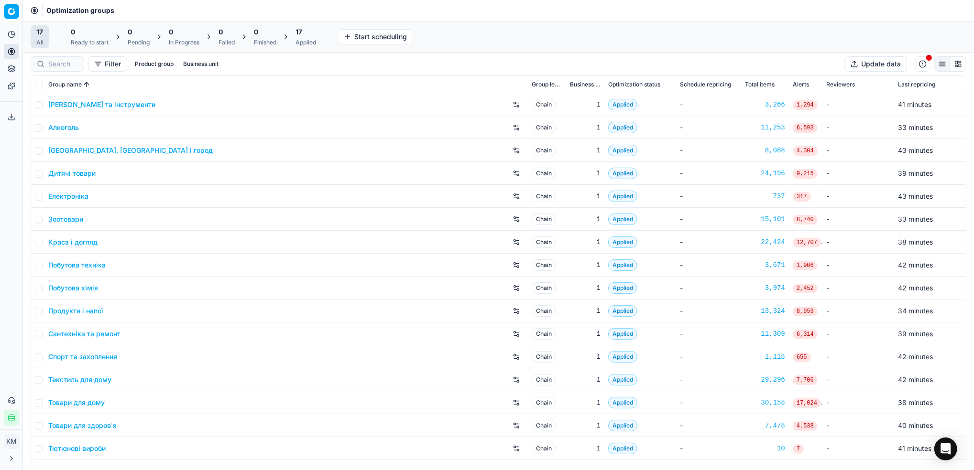
click at [66, 241] on link "Краса і догляд" at bounding box center [72, 243] width 49 height 10
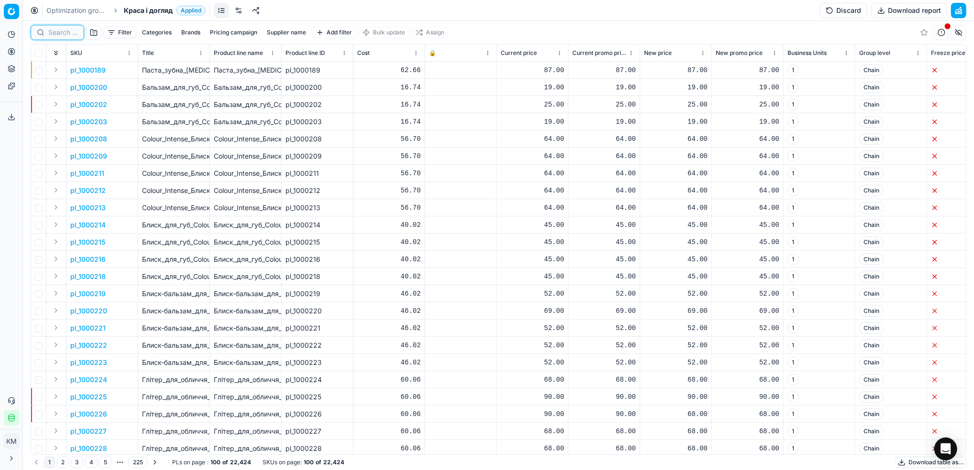
click at [71, 31] on input at bounding box center [63, 33] width 30 height 10
paste input "650223"
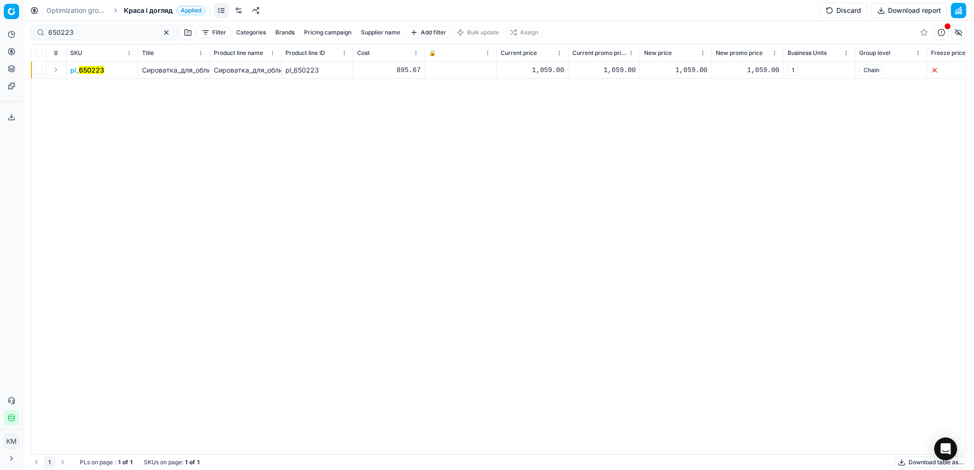
click at [87, 69] on mark "650223" at bounding box center [91, 70] width 25 height 8
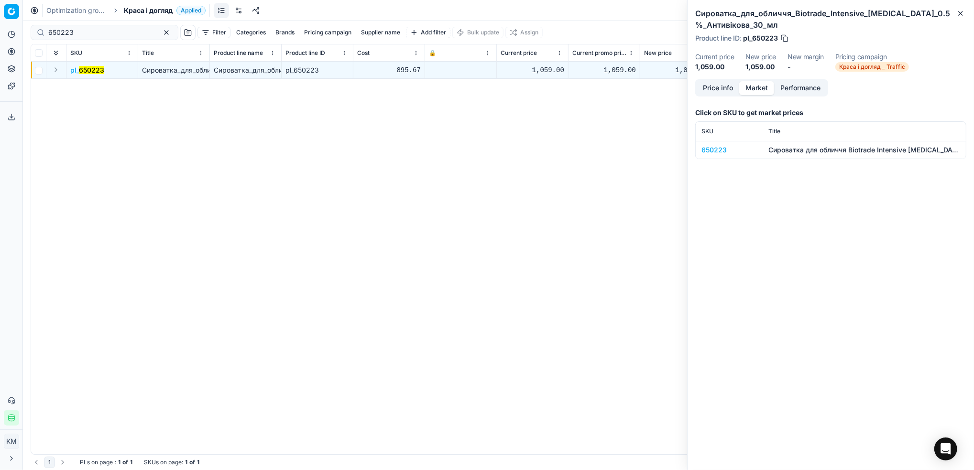
click at [758, 87] on button "Market" at bounding box center [756, 88] width 35 height 14
click at [715, 148] on div "650223" at bounding box center [728, 150] width 55 height 10
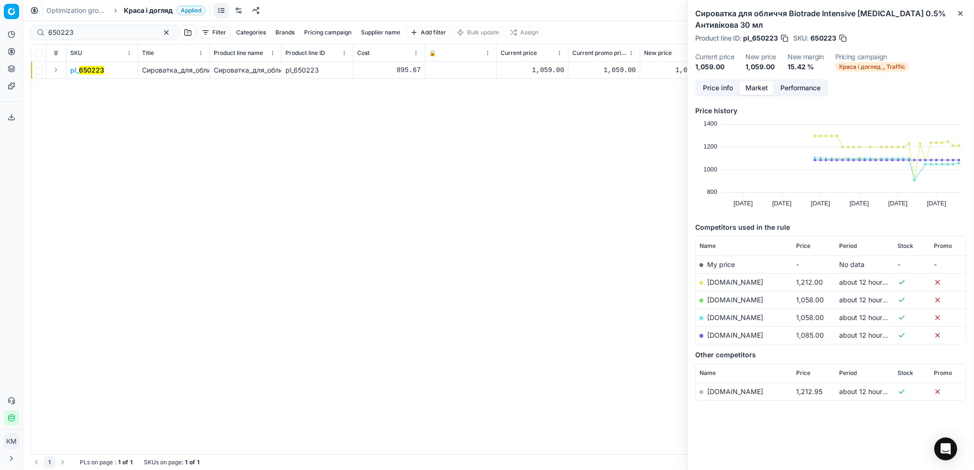
click at [747, 299] on link "[DOMAIN_NAME]" at bounding box center [735, 300] width 56 height 8
drag, startPoint x: 106, startPoint y: 32, endPoint x: -3, endPoint y: 25, distance: 109.2
click at [0, 25] on html "Pricing platform Analytics Pricing Product portfolio Templates Export service 9…" at bounding box center [487, 235] width 974 height 470
paste input "587562"
click at [83, 70] on mark "587562" at bounding box center [91, 70] width 24 height 8
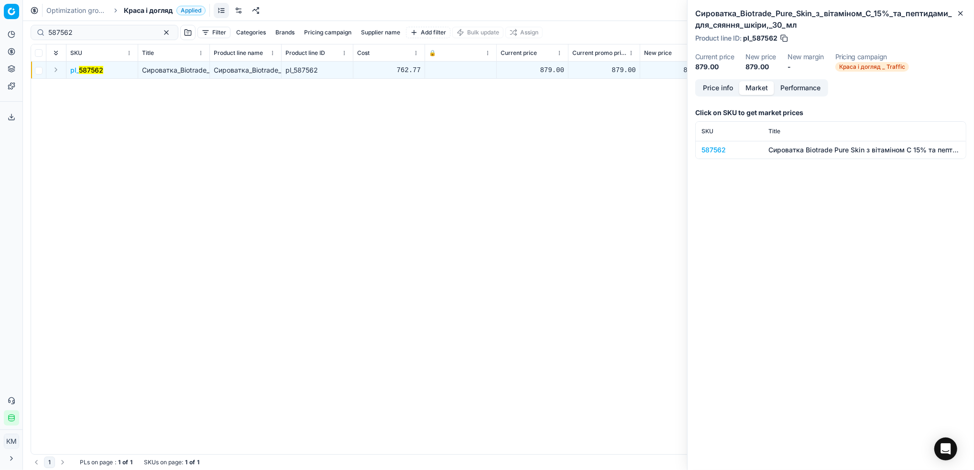
click at [721, 154] on div "587562" at bounding box center [728, 150] width 55 height 10
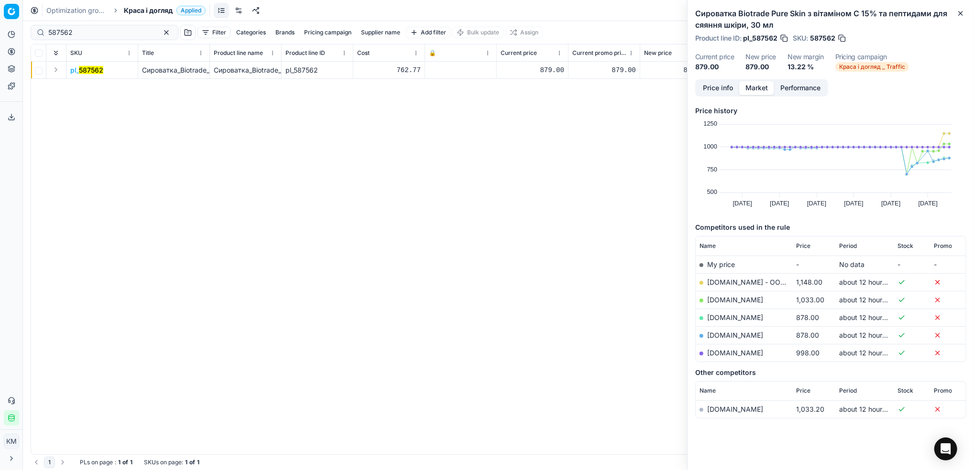
click at [736, 315] on link "[DOMAIN_NAME]" at bounding box center [735, 318] width 56 height 8
drag, startPoint x: 91, startPoint y: 36, endPoint x: 36, endPoint y: 27, distance: 55.7
click at [31, 29] on div "587562" at bounding box center [105, 32] width 148 height 15
paste input "384146"
click at [87, 72] on mark "384146" at bounding box center [91, 70] width 24 height 8
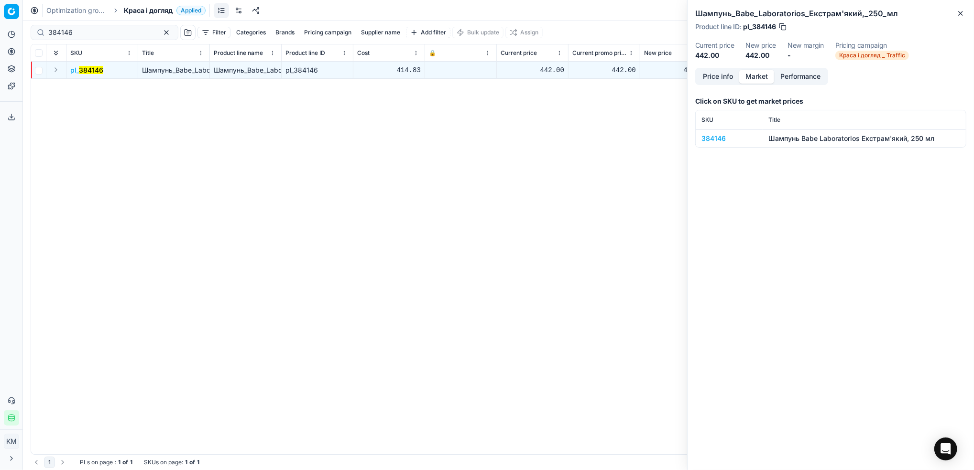
click at [724, 144] on td "384146" at bounding box center [729, 139] width 67 height 18
click at [722, 142] on div "384146" at bounding box center [728, 139] width 55 height 10
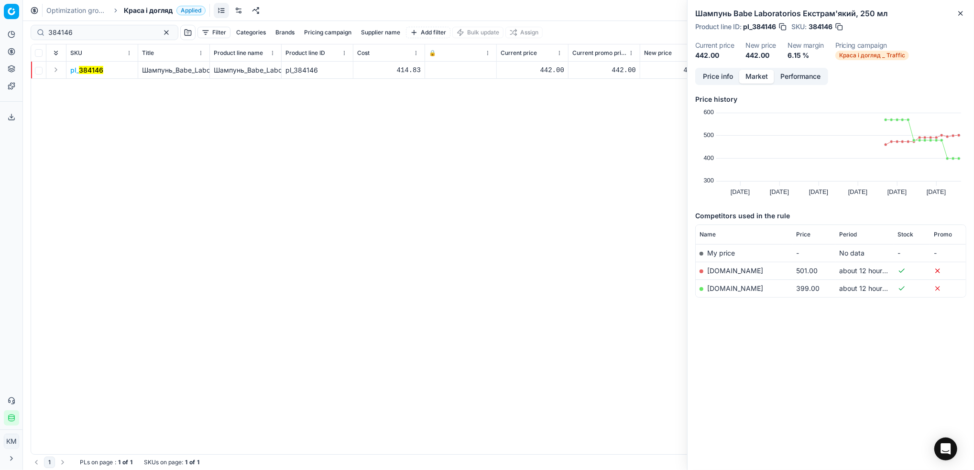
click at [731, 288] on link "[DOMAIN_NAME]" at bounding box center [735, 288] width 56 height 8
drag, startPoint x: 78, startPoint y: 27, endPoint x: 6, endPoint y: 24, distance: 72.7
click at [6, 24] on div "Pricing platform Analytics Pricing Product portfolio Templates Export service 9…" at bounding box center [487, 235] width 974 height 470
paste input "261800"
click at [86, 70] on mark "261800" at bounding box center [91, 70] width 24 height 8
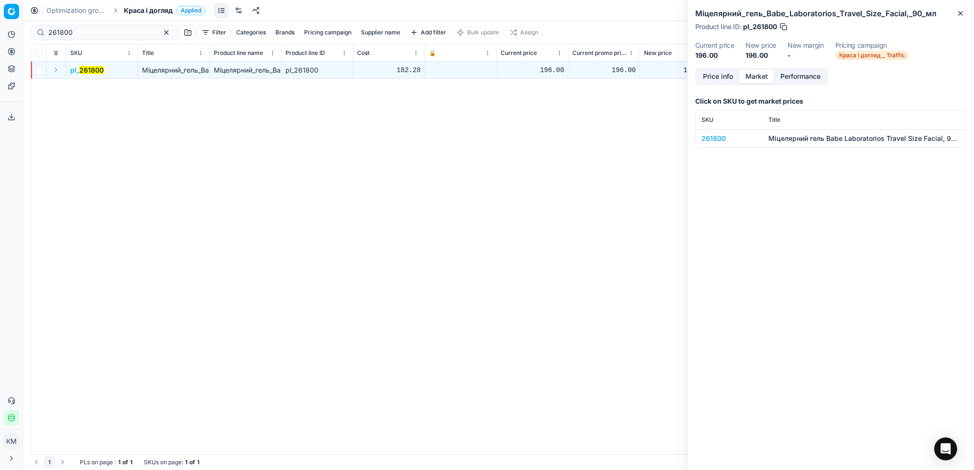
click at [707, 132] on td "261800" at bounding box center [729, 139] width 67 height 18
click at [713, 136] on div "261800" at bounding box center [728, 139] width 55 height 10
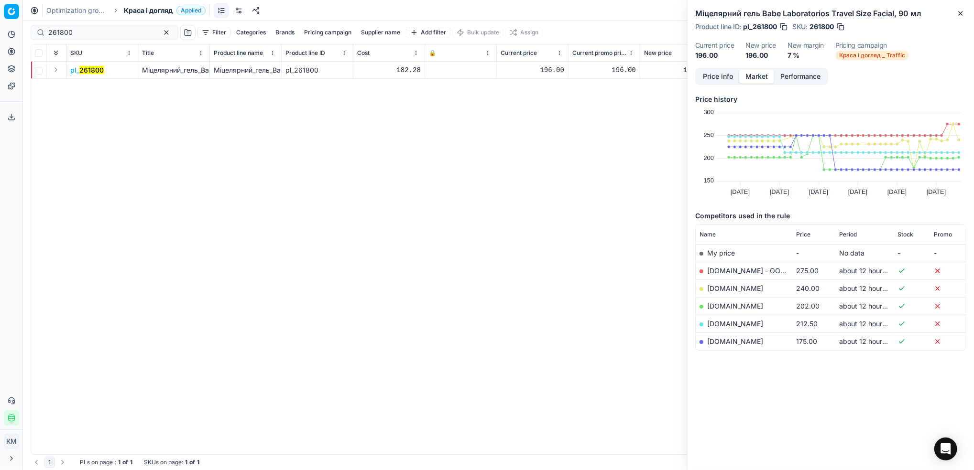
click at [738, 338] on link "[DOMAIN_NAME]" at bounding box center [735, 341] width 56 height 8
drag, startPoint x: 26, startPoint y: 33, endPoint x: 11, endPoint y: 32, distance: 15.8
click at [9, 33] on div "Pricing platform Analytics Pricing Product portfolio Templates Export service 9…" at bounding box center [487, 235] width 974 height 470
paste input "334204"
type input "334204"
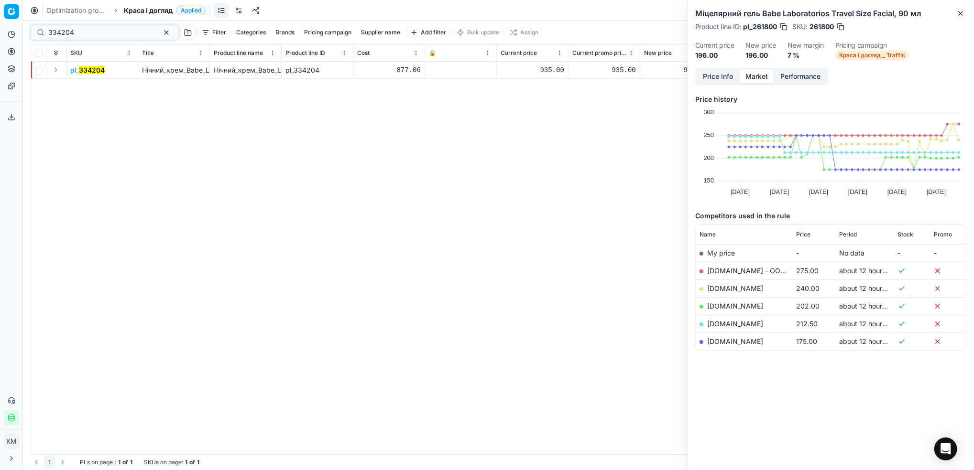
click at [97, 75] on span "pl_ 334204" at bounding box center [87, 70] width 34 height 10
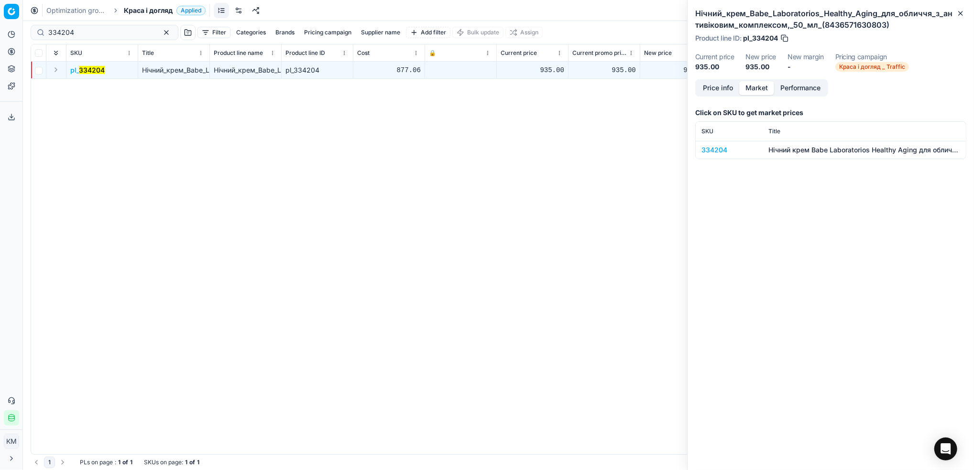
click at [712, 146] on div "334204" at bounding box center [728, 150] width 55 height 10
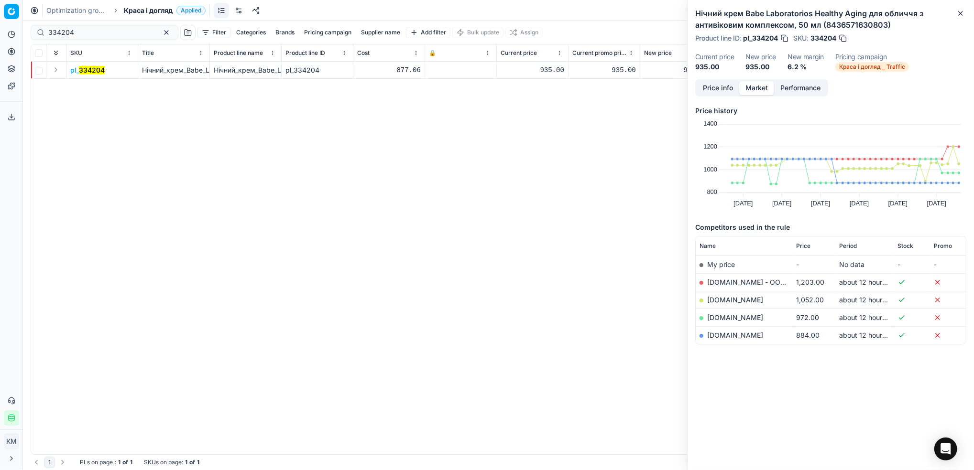
click at [722, 336] on link "[DOMAIN_NAME]" at bounding box center [735, 335] width 56 height 8
click at [362, 31] on button "Supplier name" at bounding box center [380, 32] width 47 height 11
type input "астра"
click at [398, 141] on button "Apply" at bounding box center [409, 146] width 23 height 11
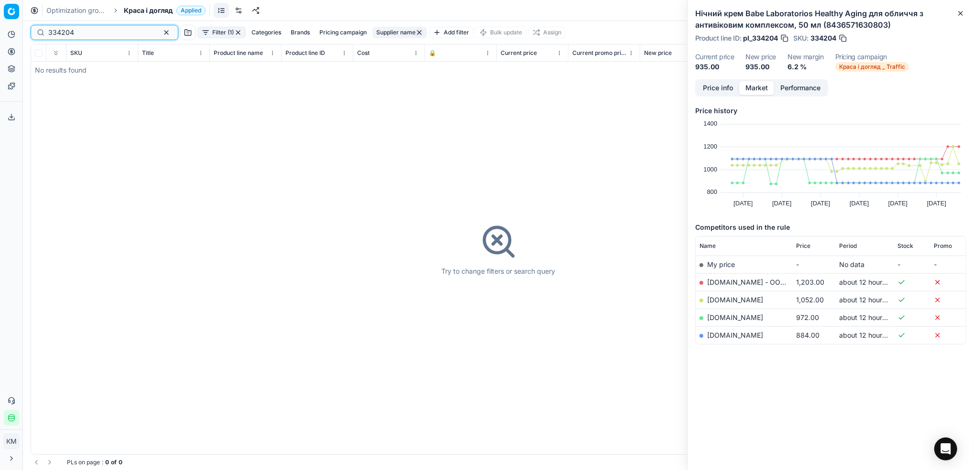
click at [161, 33] on button "button" at bounding box center [166, 32] width 11 height 11
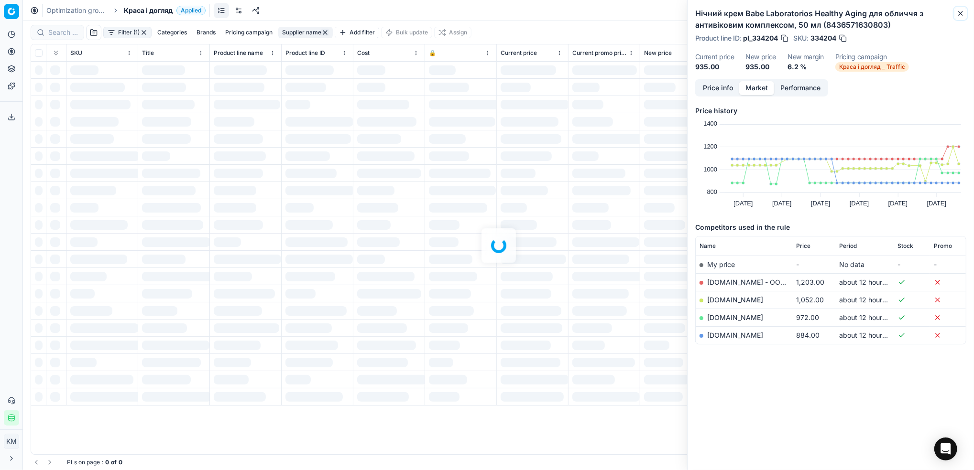
click at [959, 14] on icon "button" at bounding box center [960, 13] width 4 height 4
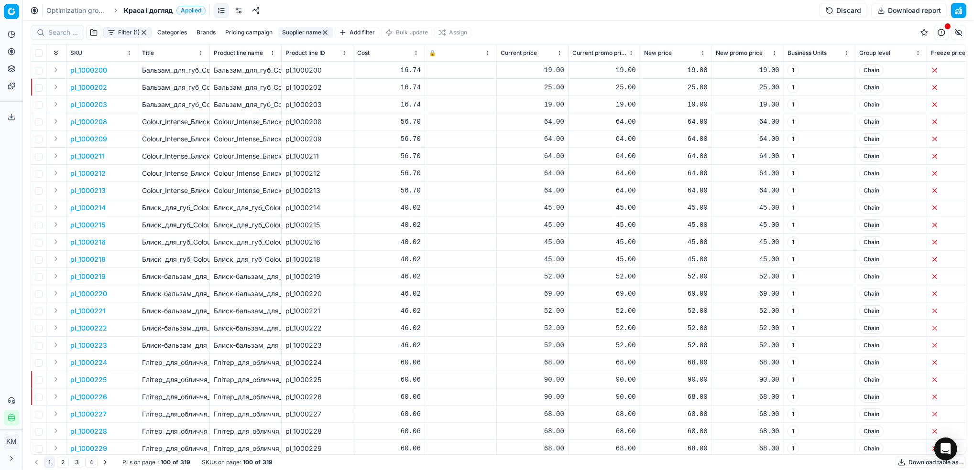
click at [914, 460] on button "Download table as..." at bounding box center [930, 462] width 71 height 11
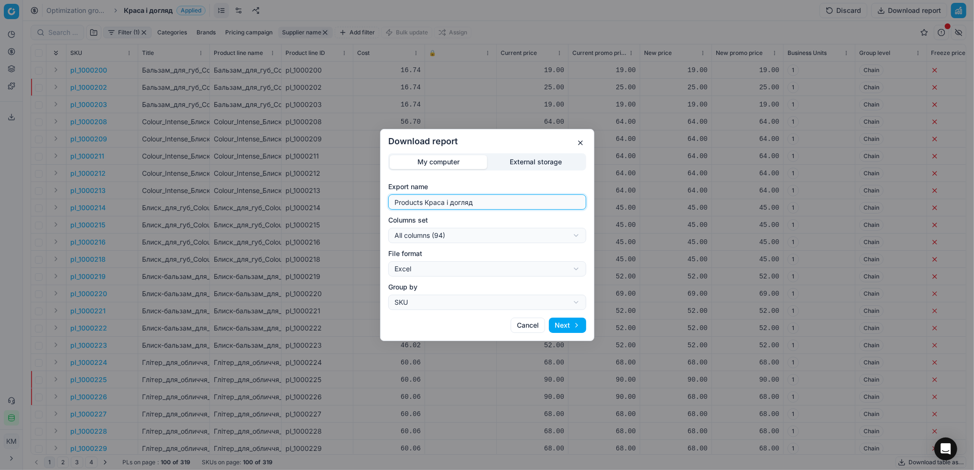
drag, startPoint x: 386, startPoint y: 192, endPoint x: 364, endPoint y: 191, distance: 22.5
click at [364, 191] on div "Download report My computer External storage Export name Products Краса і догля…" at bounding box center [487, 235] width 974 height 470
type input "астра"
click at [566, 329] on button "Next" at bounding box center [567, 325] width 37 height 15
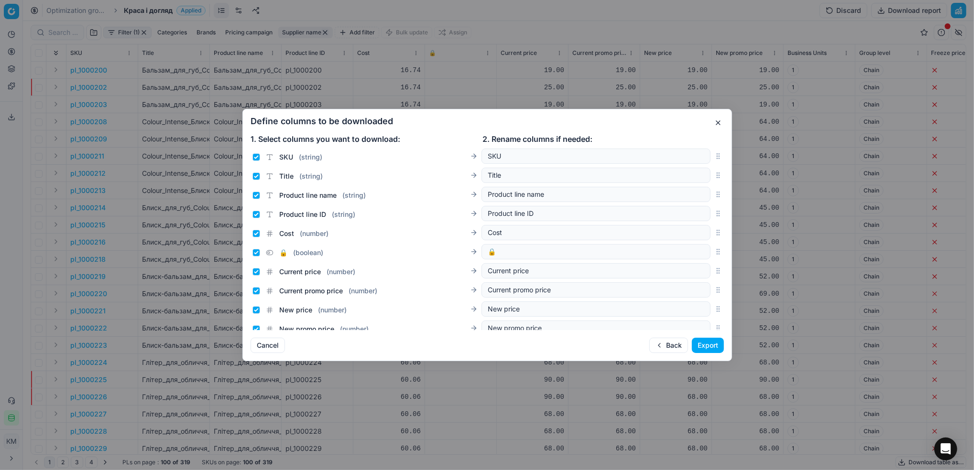
click at [695, 343] on button "Export" at bounding box center [708, 345] width 32 height 15
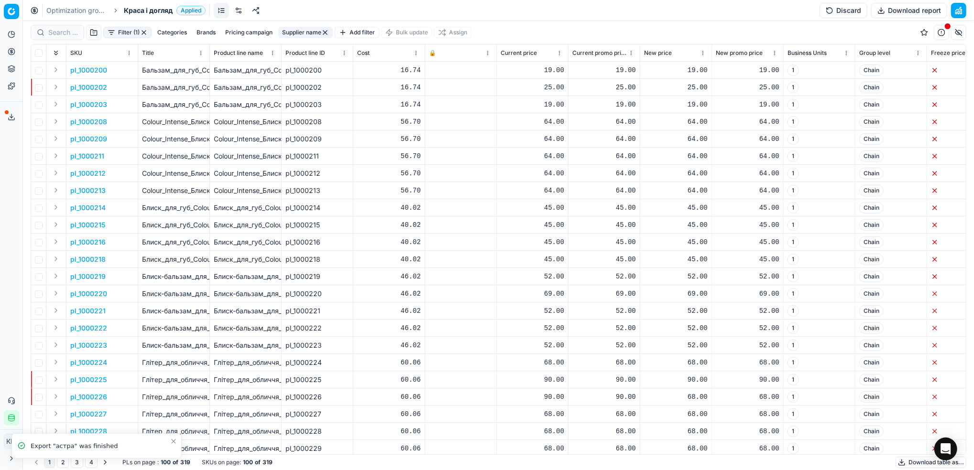
click at [2, 114] on div "Export service 92" at bounding box center [11, 117] width 22 height 23
click at [8, 114] on icon at bounding box center [12, 117] width 8 height 8
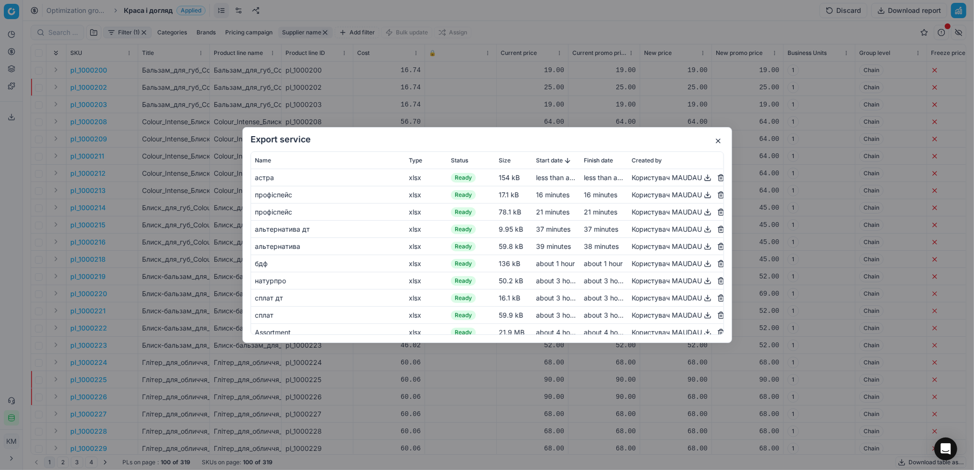
click at [702, 178] on button "button" at bounding box center [707, 177] width 11 height 11
click at [717, 141] on button "button" at bounding box center [717, 140] width 11 height 11
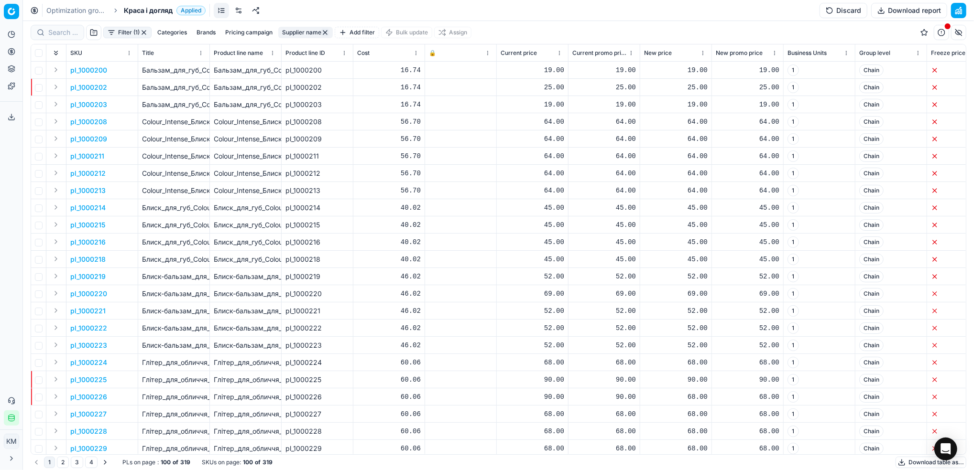
click at [302, 32] on button "Supplier name" at bounding box center [305, 32] width 54 height 11
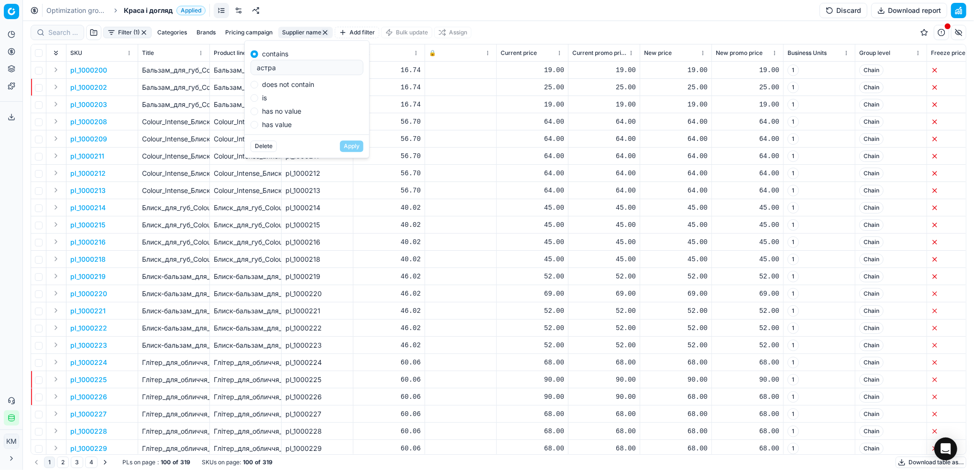
drag, startPoint x: 302, startPoint y: 70, endPoint x: 215, endPoint y: 64, distance: 87.3
click at [215, 64] on body "Pricing platform Analytics Pricing Product portfolio Templates Export service 9…" at bounding box center [487, 235] width 974 height 470
drag, startPoint x: 287, startPoint y: 65, endPoint x: 236, endPoint y: 74, distance: 51.3
click at [236, 74] on body "Pricing platform Analytics Pricing Product portfolio Templates Export service 9…" at bounding box center [487, 235] width 974 height 470
click at [271, 74] on input "астра" at bounding box center [307, 67] width 104 height 14
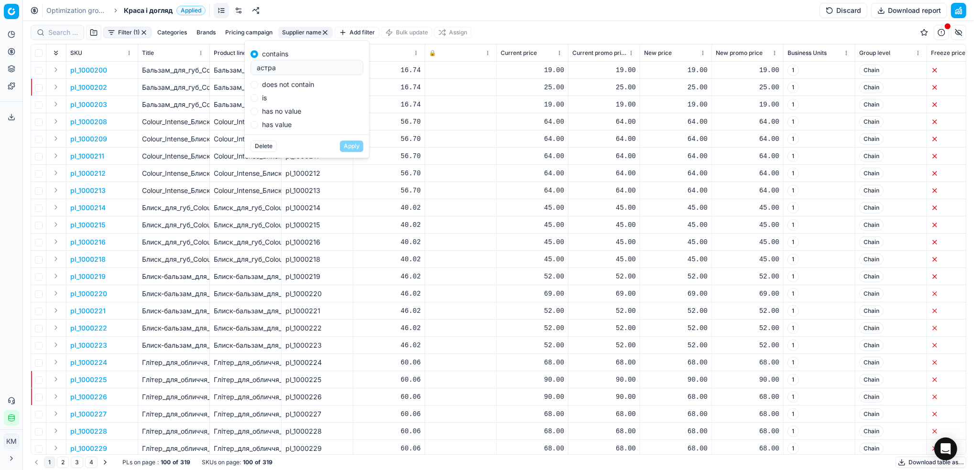
click at [271, 67] on input "астра" at bounding box center [307, 67] width 104 height 14
type input "[PERSON_NAME]"
click at [354, 143] on button "Apply" at bounding box center [351, 146] width 23 height 11
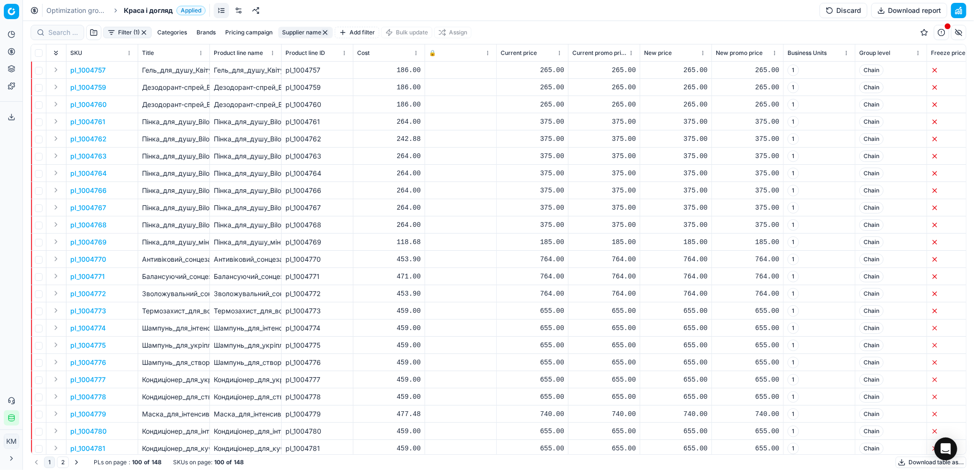
click at [908, 464] on button "Download table as..." at bounding box center [930, 462] width 71 height 11
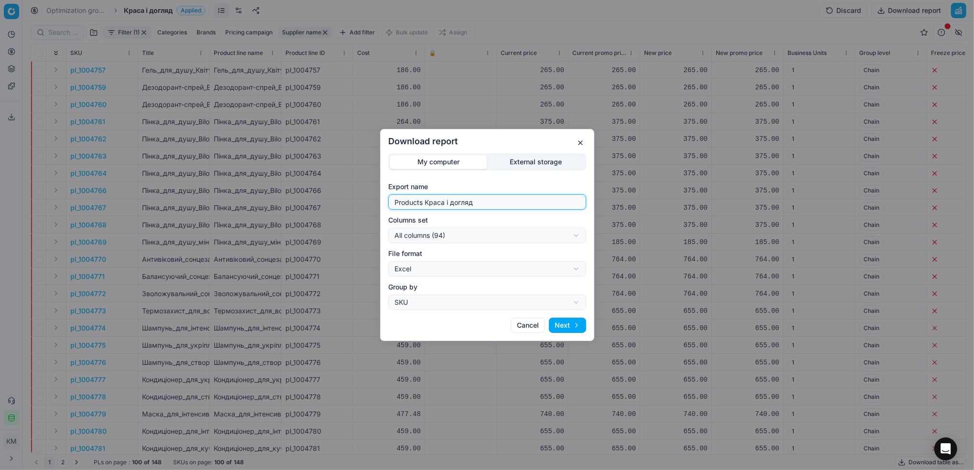
drag, startPoint x: 478, startPoint y: 204, endPoint x: 370, endPoint y: 202, distance: 108.0
click at [370, 202] on div "Download report My computer External storage Export name Products Краса і догля…" at bounding box center [487, 235] width 974 height 470
type input "[PERSON_NAME]"
click at [567, 327] on button "Next" at bounding box center [567, 325] width 37 height 15
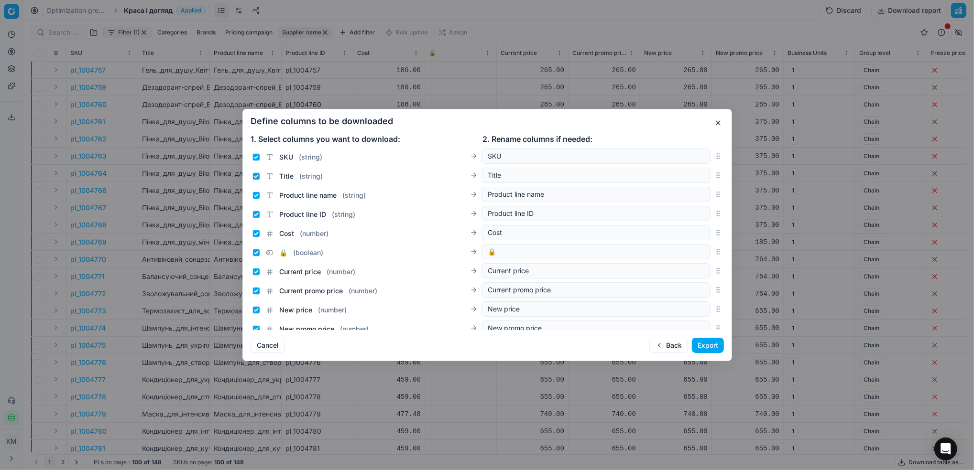
click at [713, 340] on button "Export" at bounding box center [708, 345] width 32 height 15
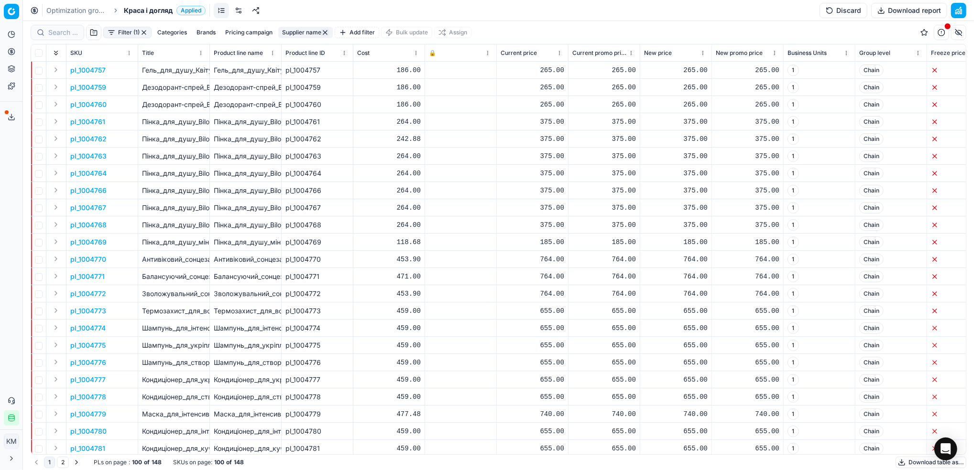
click at [13, 114] on icon at bounding box center [12, 117] width 8 height 8
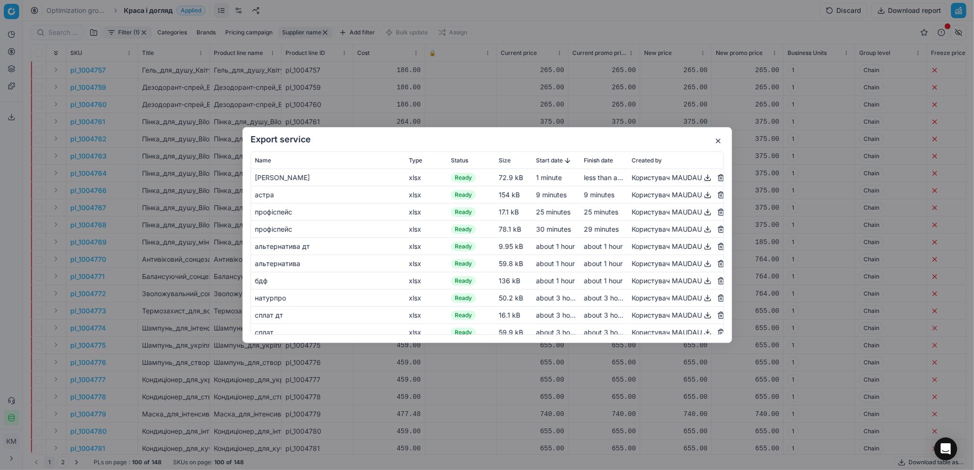
click at [702, 175] on button "button" at bounding box center [707, 177] width 11 height 11
